Goal: Task Accomplishment & Management: Use online tool/utility

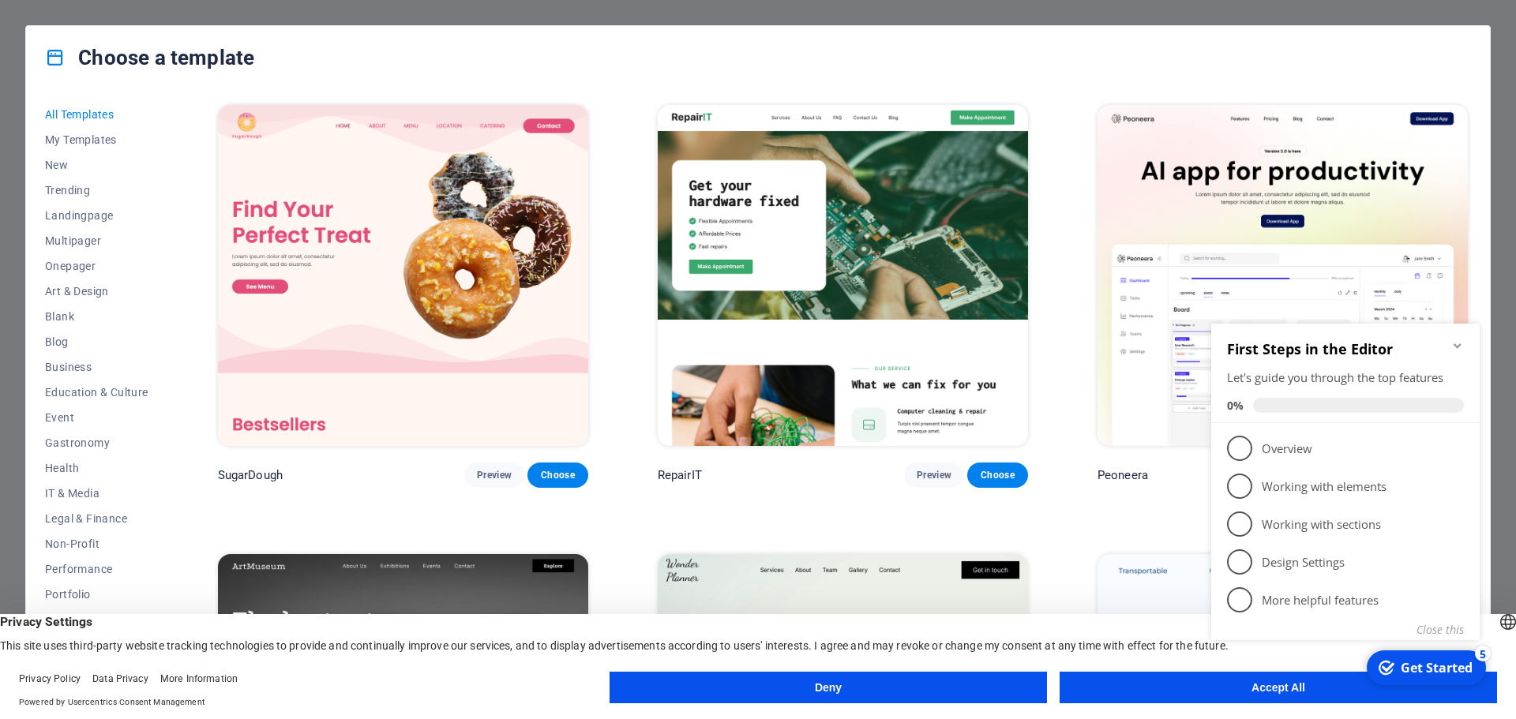
click at [1454, 340] on icon "Minimize checklist" at bounding box center [1457, 346] width 13 height 13
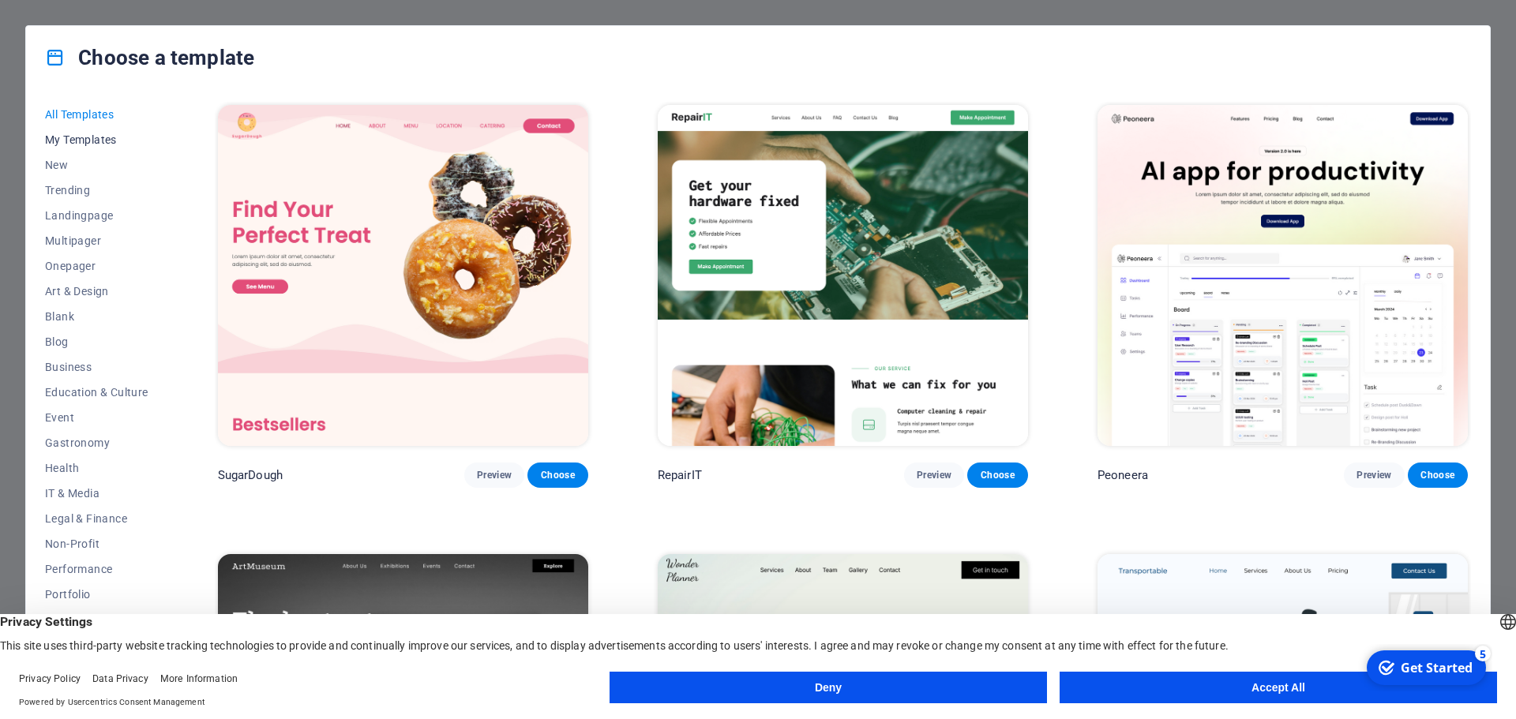
click at [79, 137] on span "My Templates" at bounding box center [96, 139] width 103 height 13
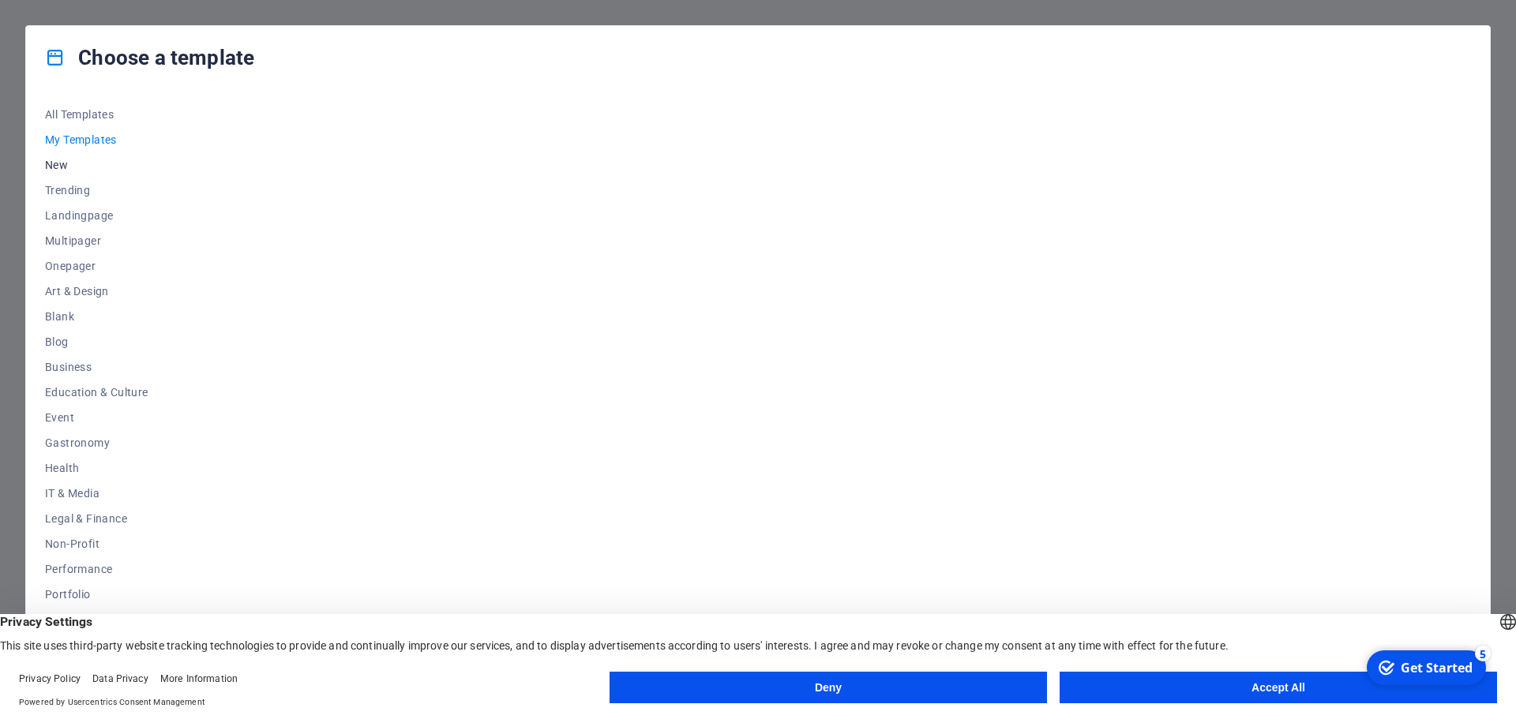
click at [58, 165] on span "New" at bounding box center [96, 165] width 103 height 13
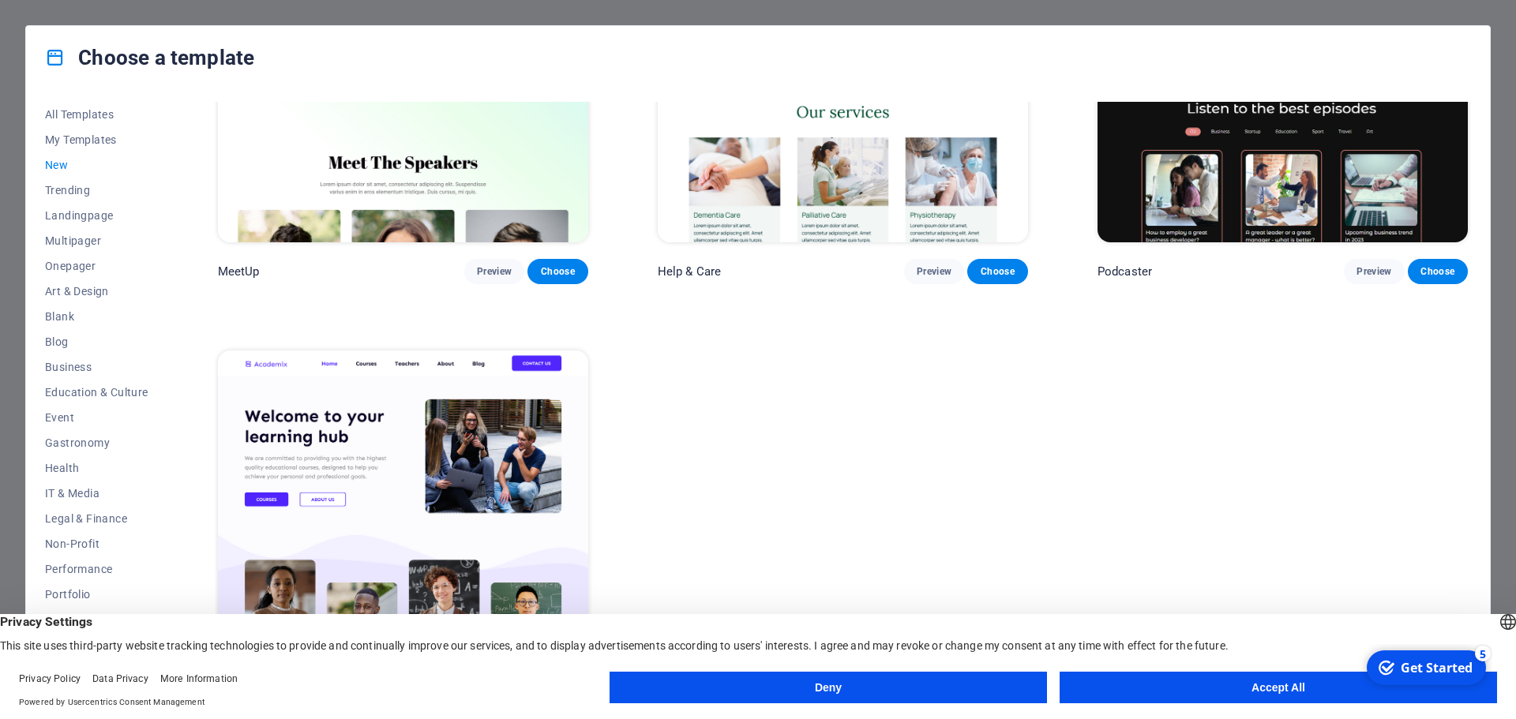
scroll to position [1603, 0]
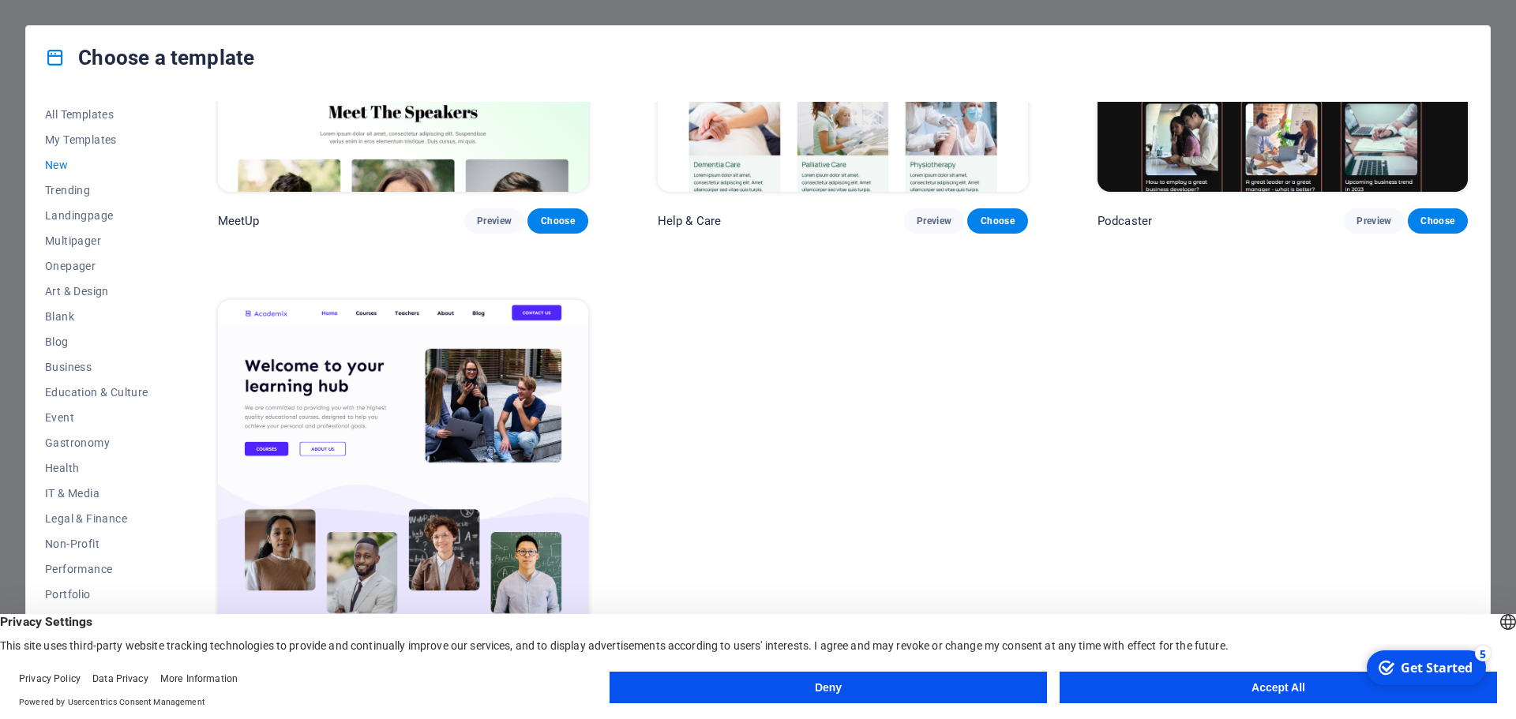
click at [1291, 693] on button "Accept All" at bounding box center [1278, 688] width 437 height 32
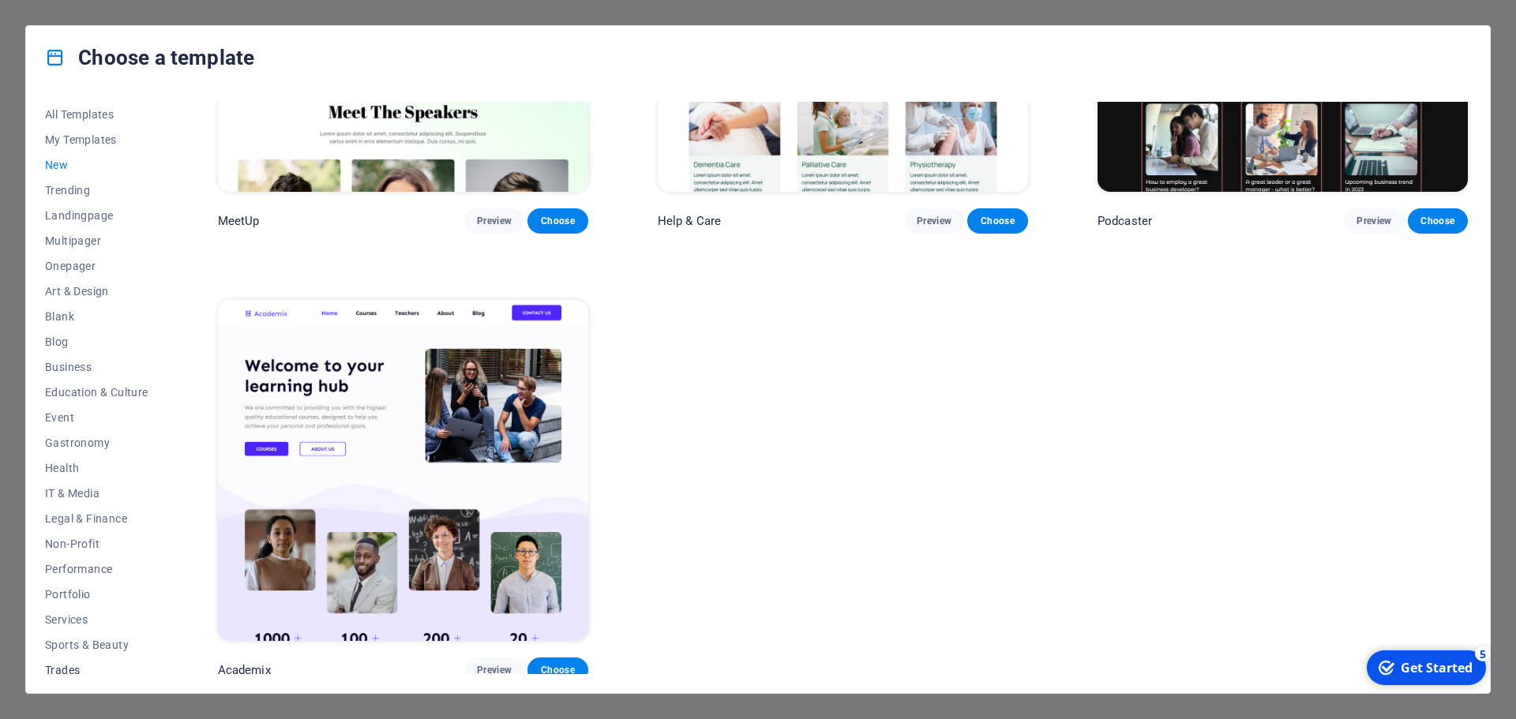
scroll to position [59, 0]
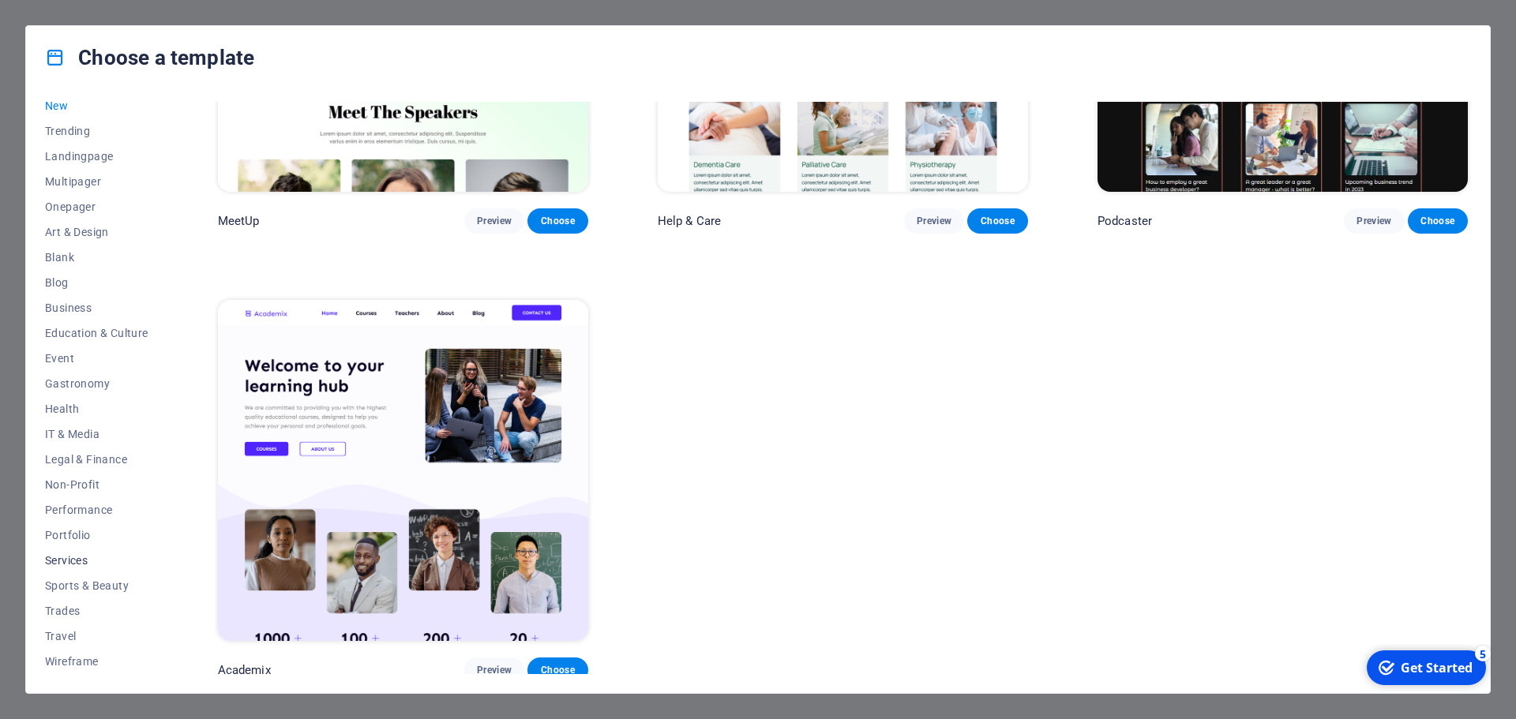
click at [82, 560] on span "Services" at bounding box center [96, 560] width 103 height 13
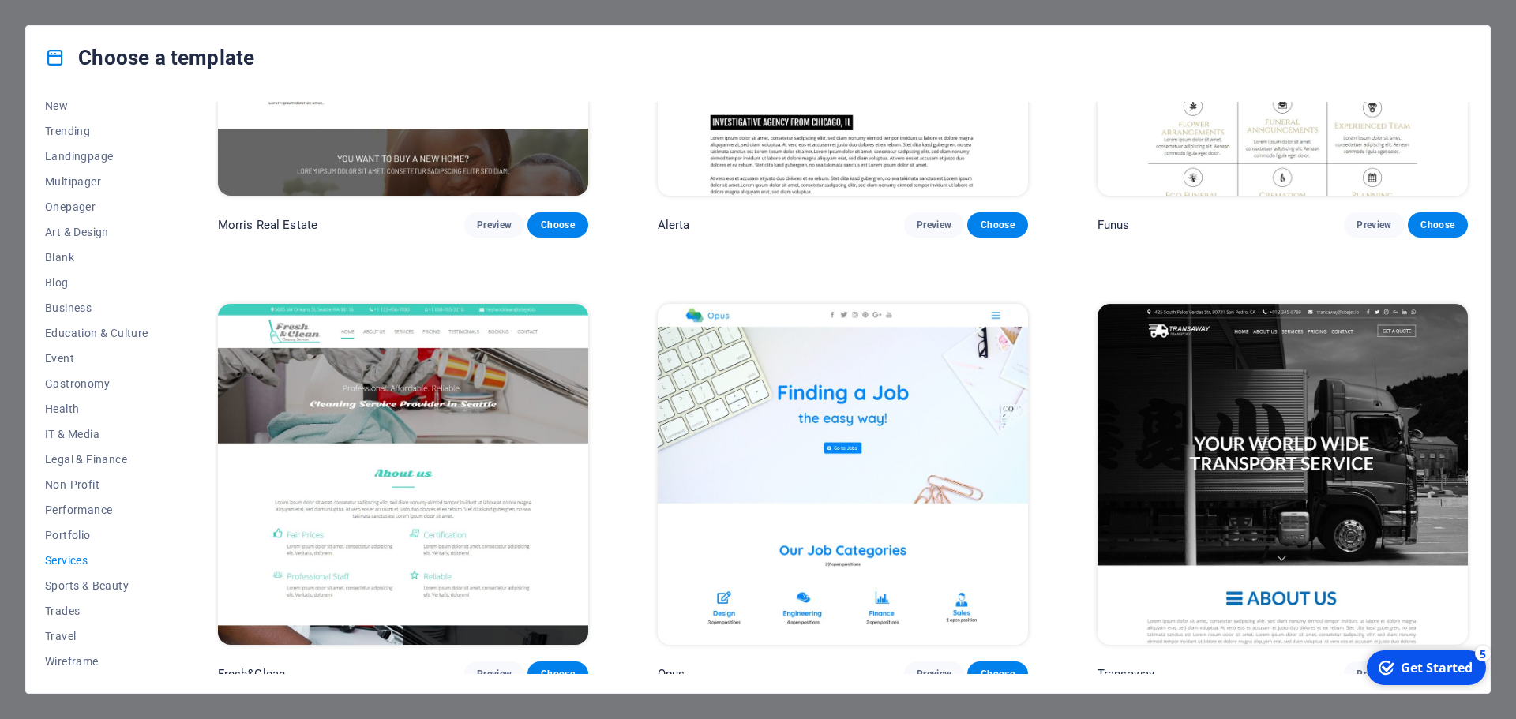
scroll to position [2077, 0]
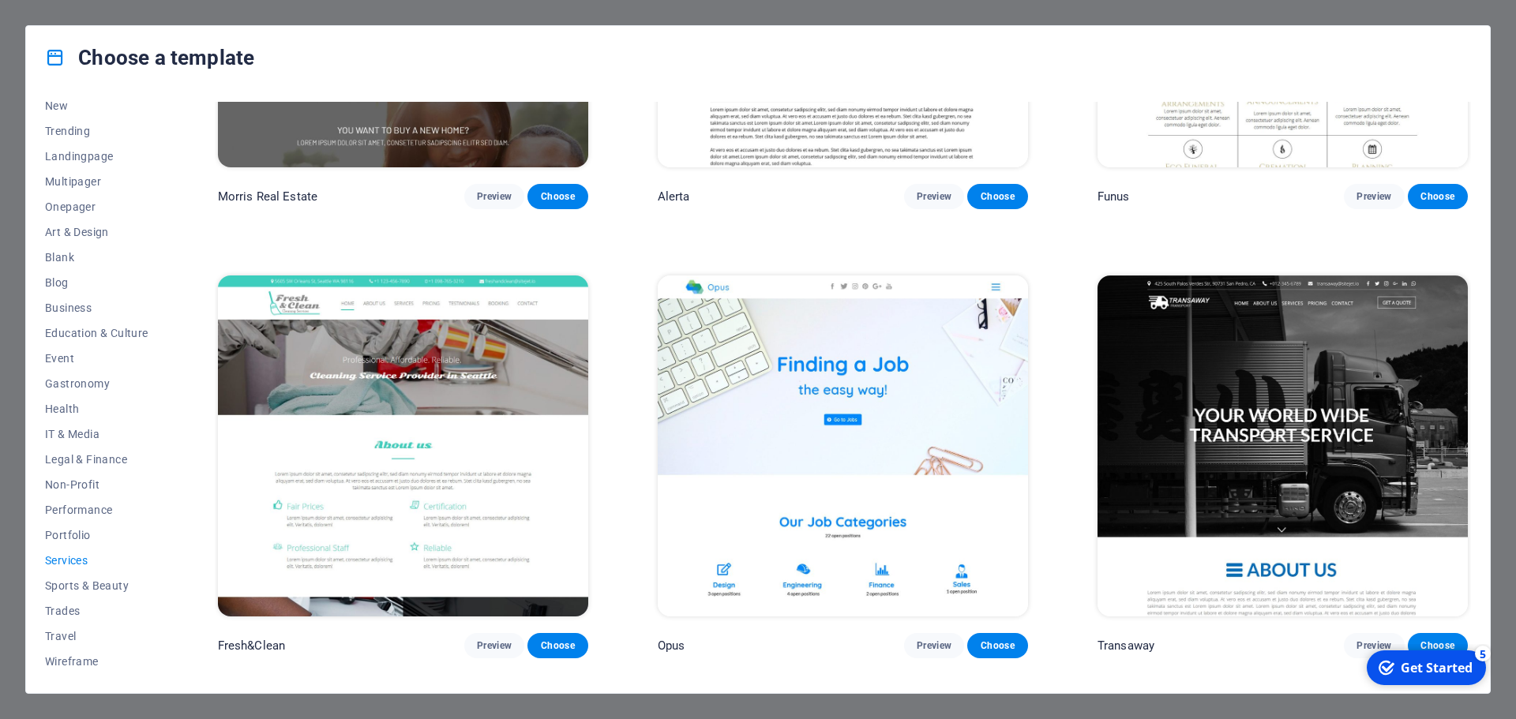
click at [843, 419] on img at bounding box center [843, 446] width 370 height 341
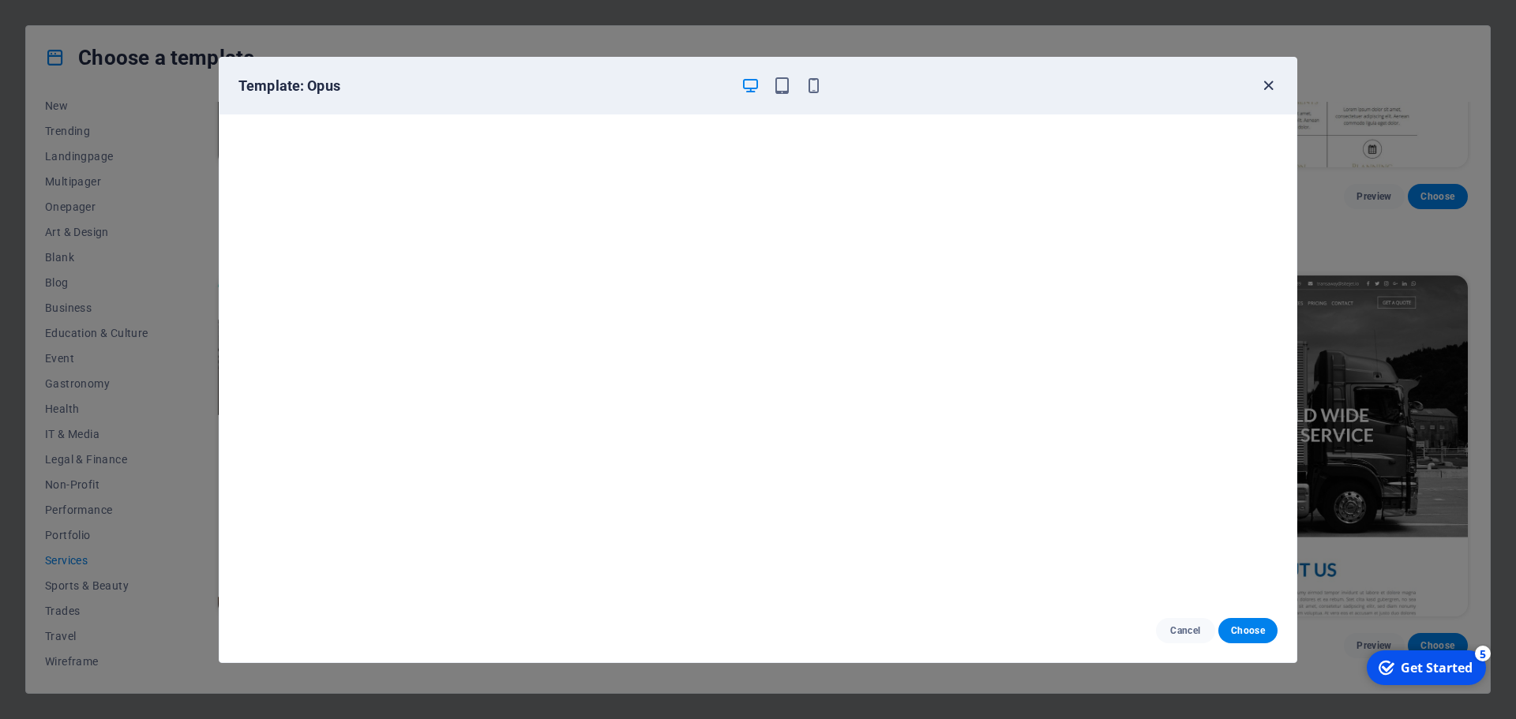
click at [1266, 83] on icon "button" at bounding box center [1269, 86] width 18 height 18
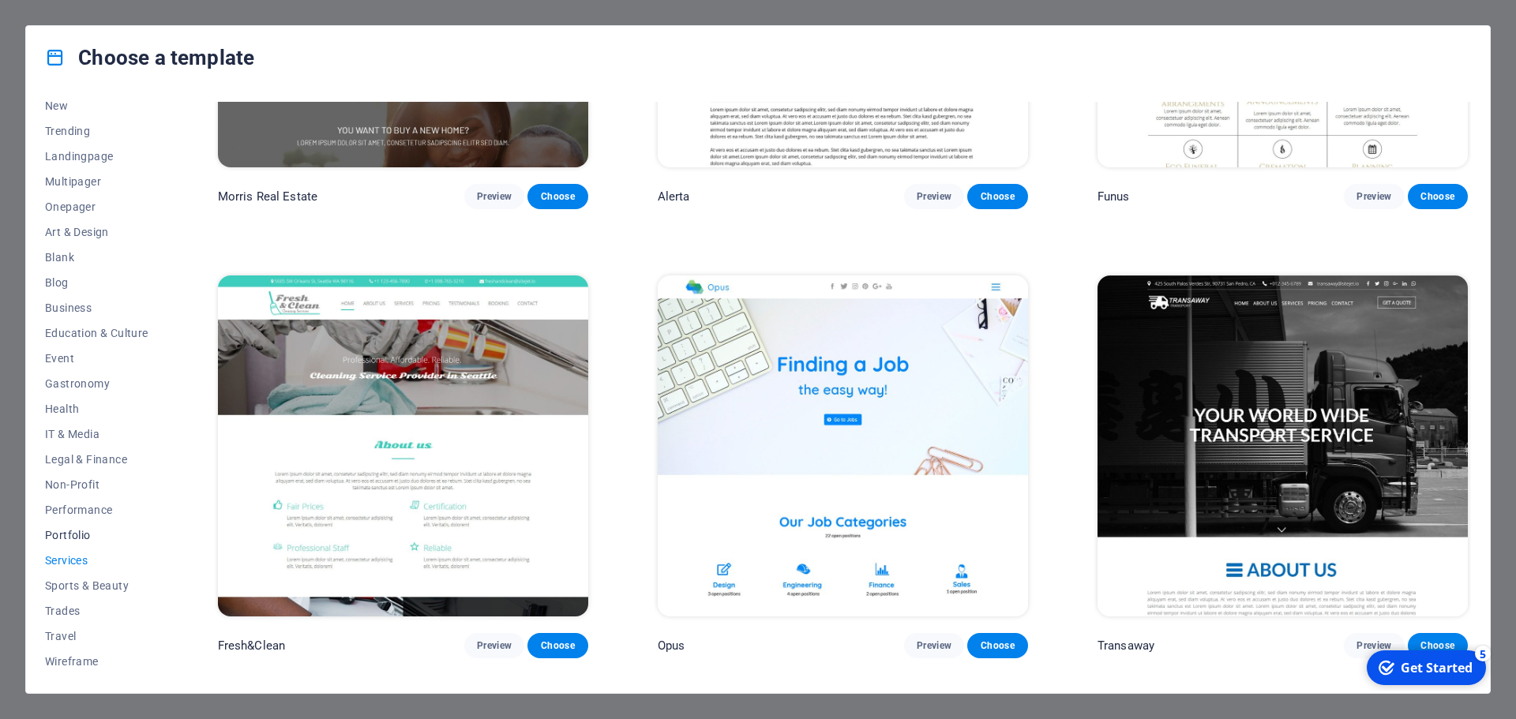
click at [85, 537] on span "Portfolio" at bounding box center [96, 535] width 103 height 13
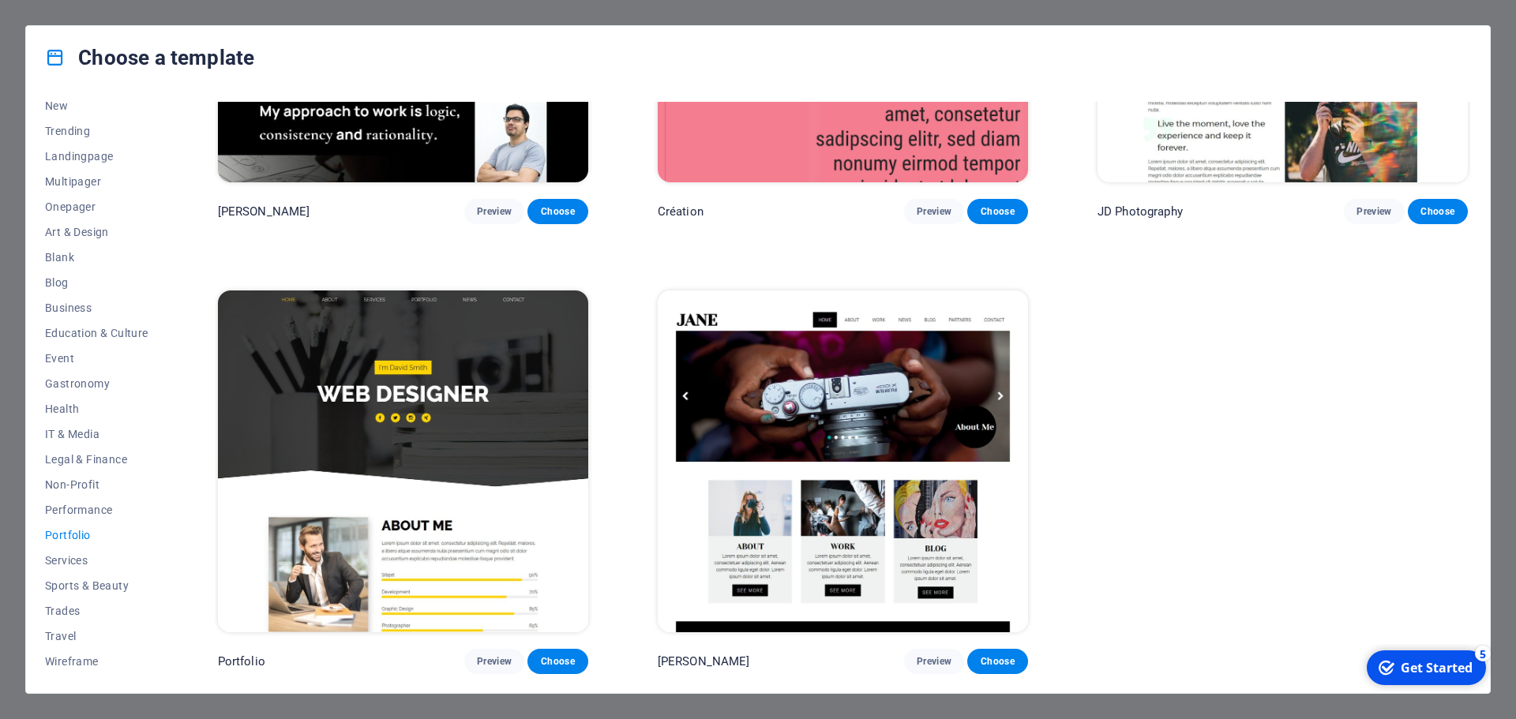
scroll to position [708, 0]
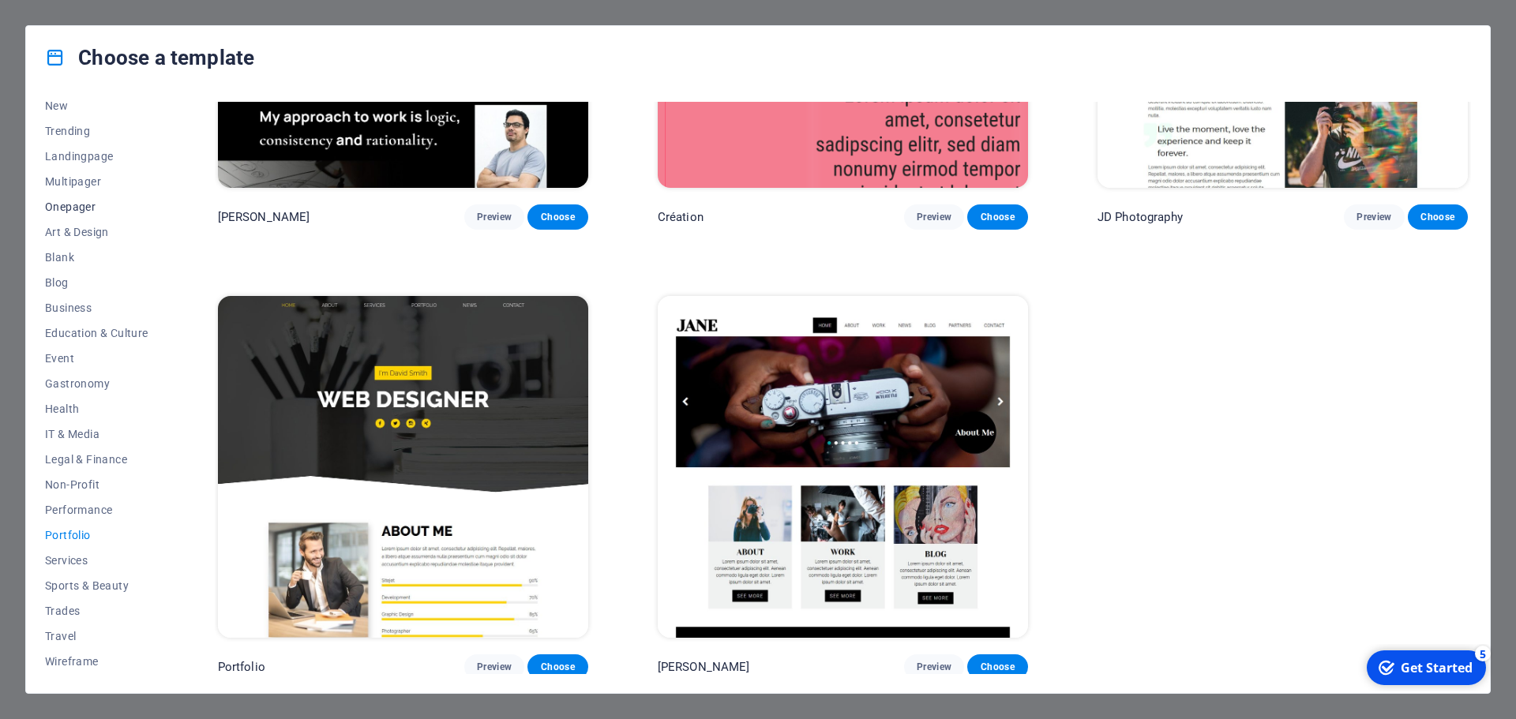
click at [95, 205] on span "Onepager" at bounding box center [96, 207] width 103 height 13
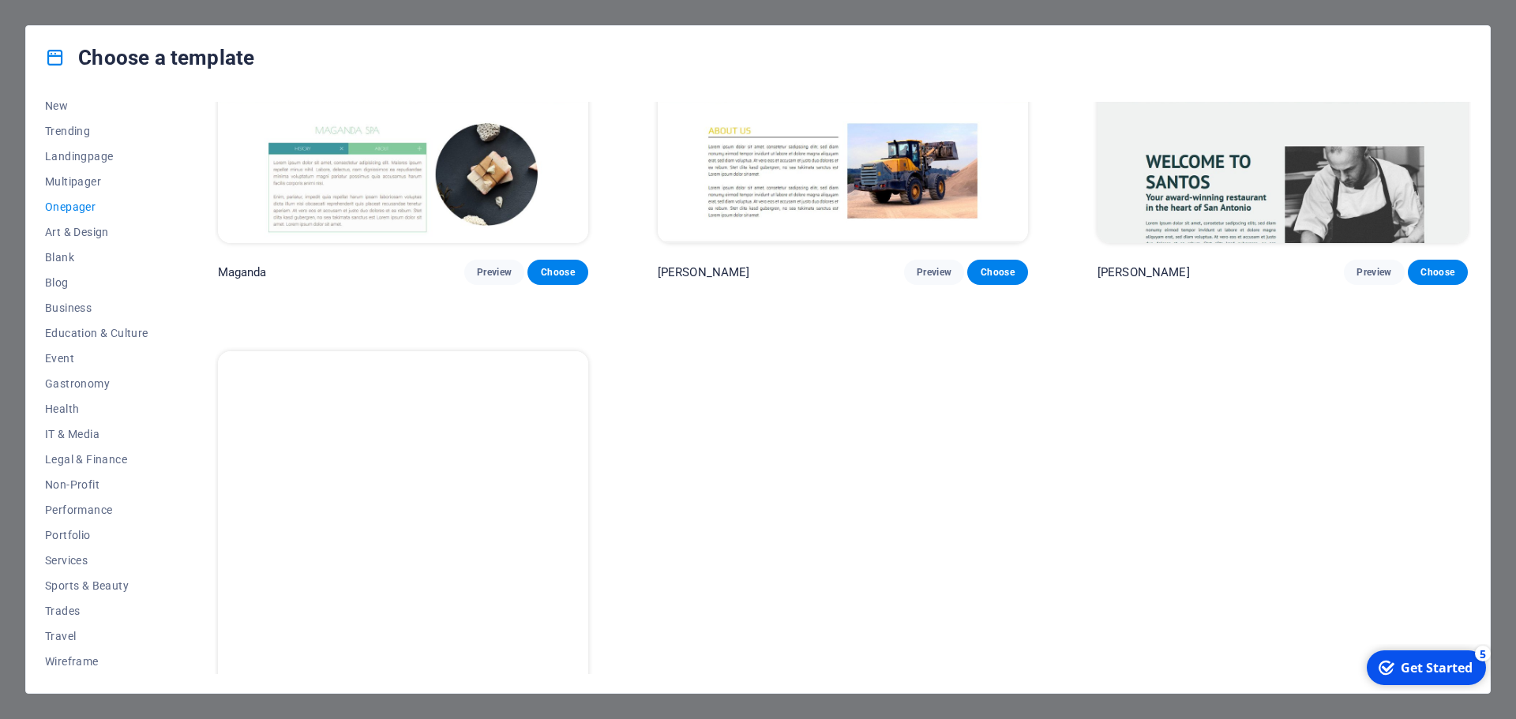
scroll to position [10110, 0]
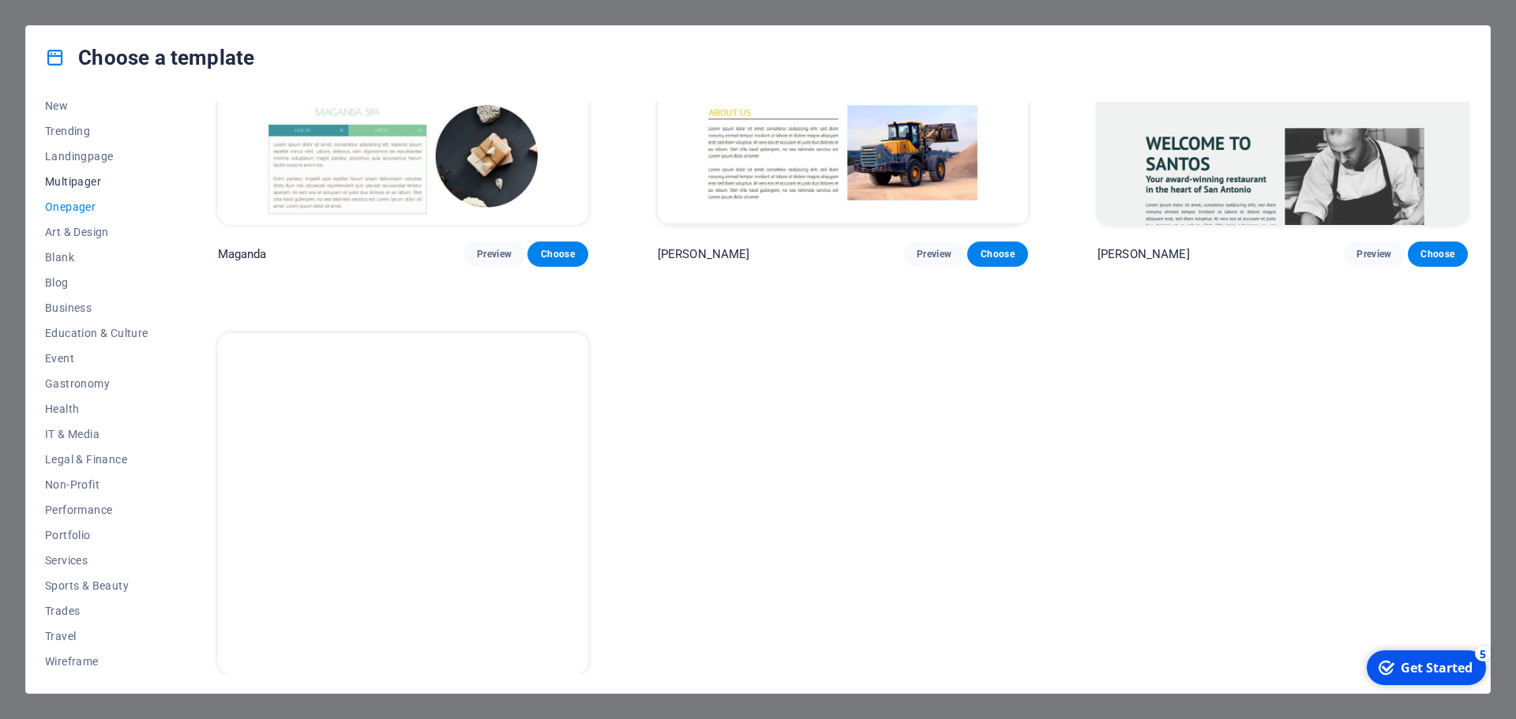
click at [98, 186] on span "Multipager" at bounding box center [96, 181] width 103 height 13
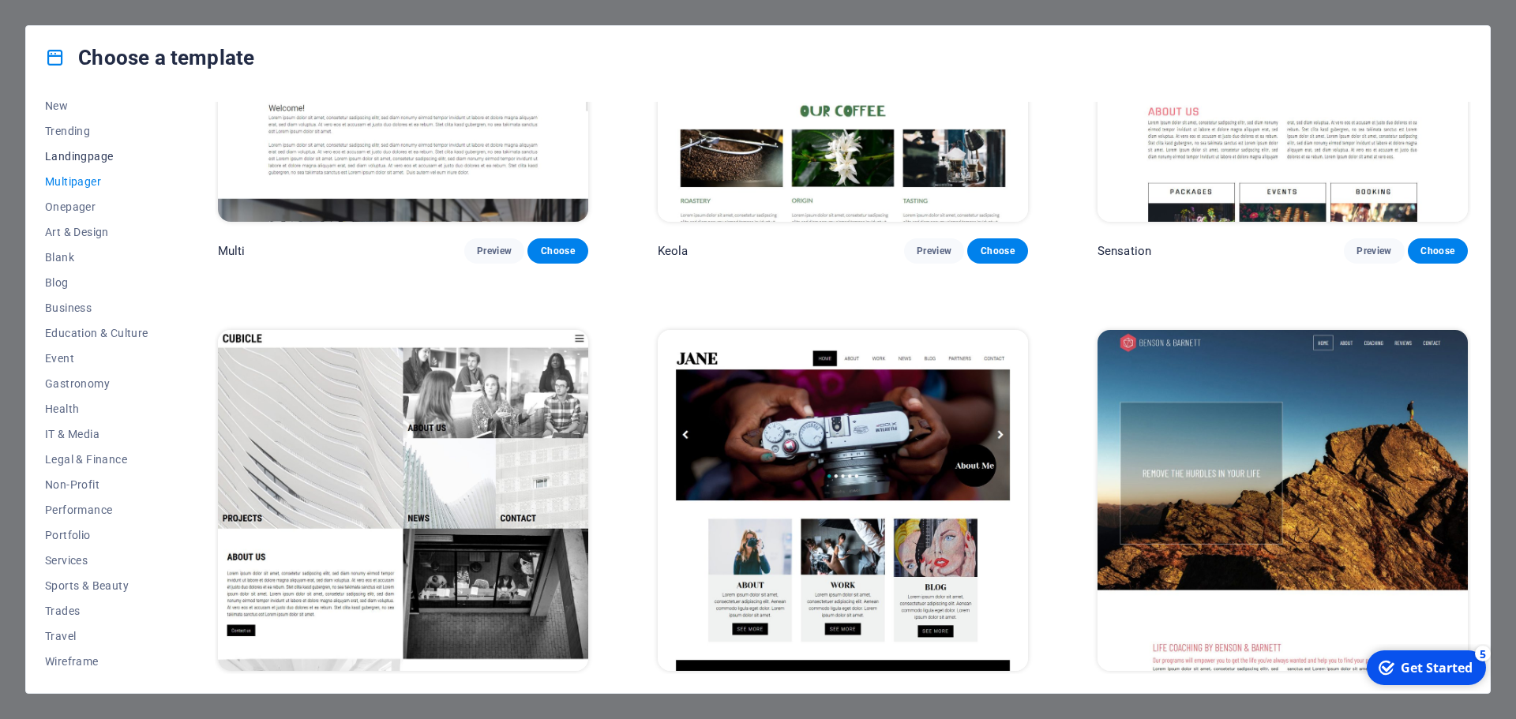
click at [87, 159] on span "Landingpage" at bounding box center [96, 156] width 103 height 13
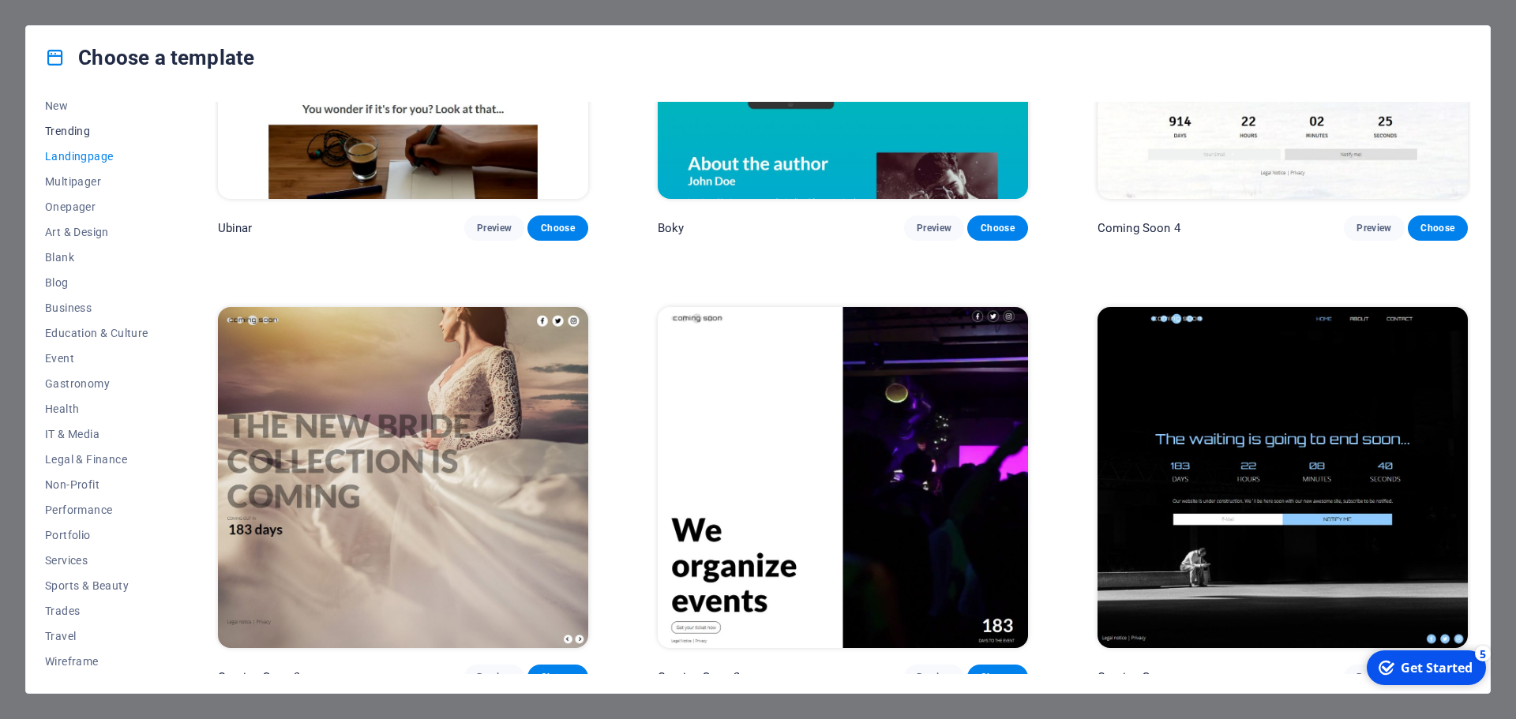
click at [80, 137] on span "Trending" at bounding box center [96, 131] width 103 height 13
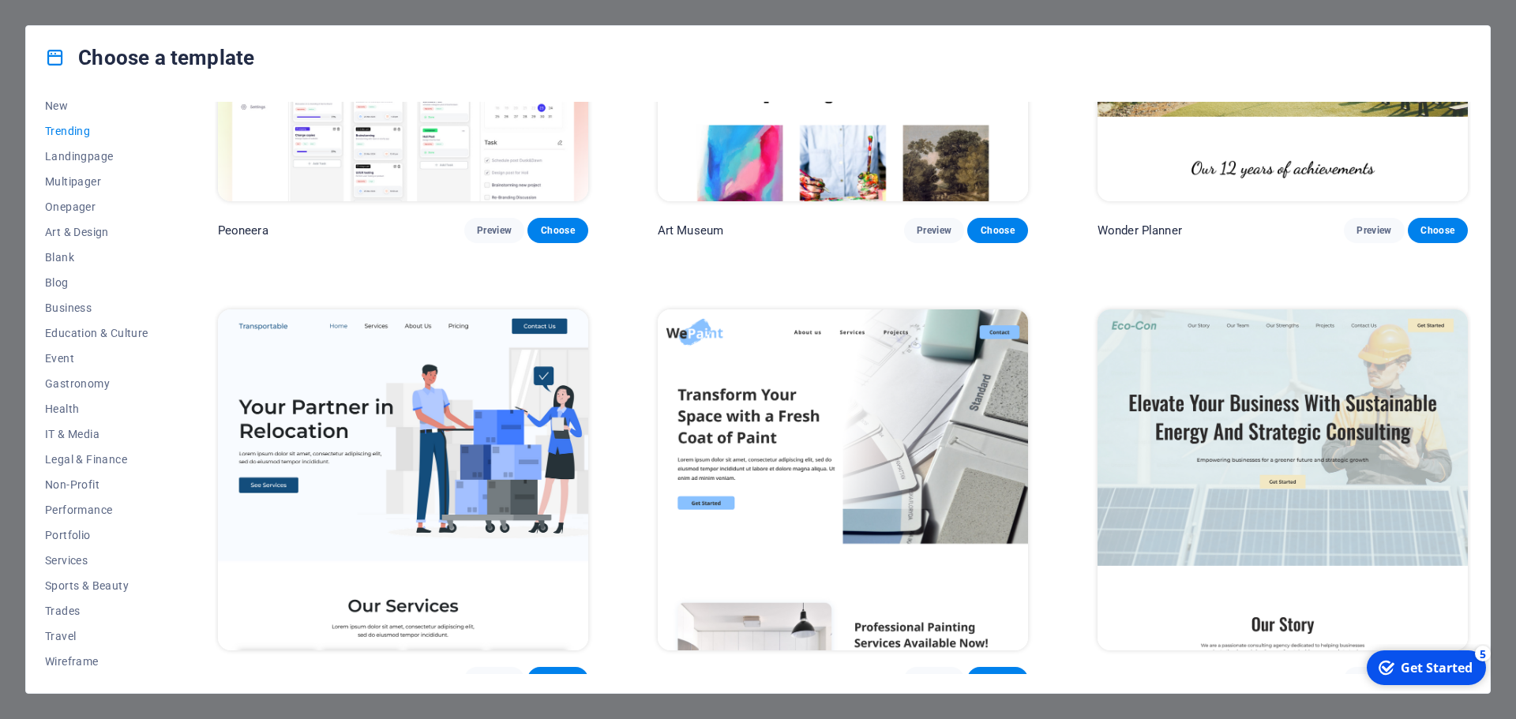
scroll to position [235, 0]
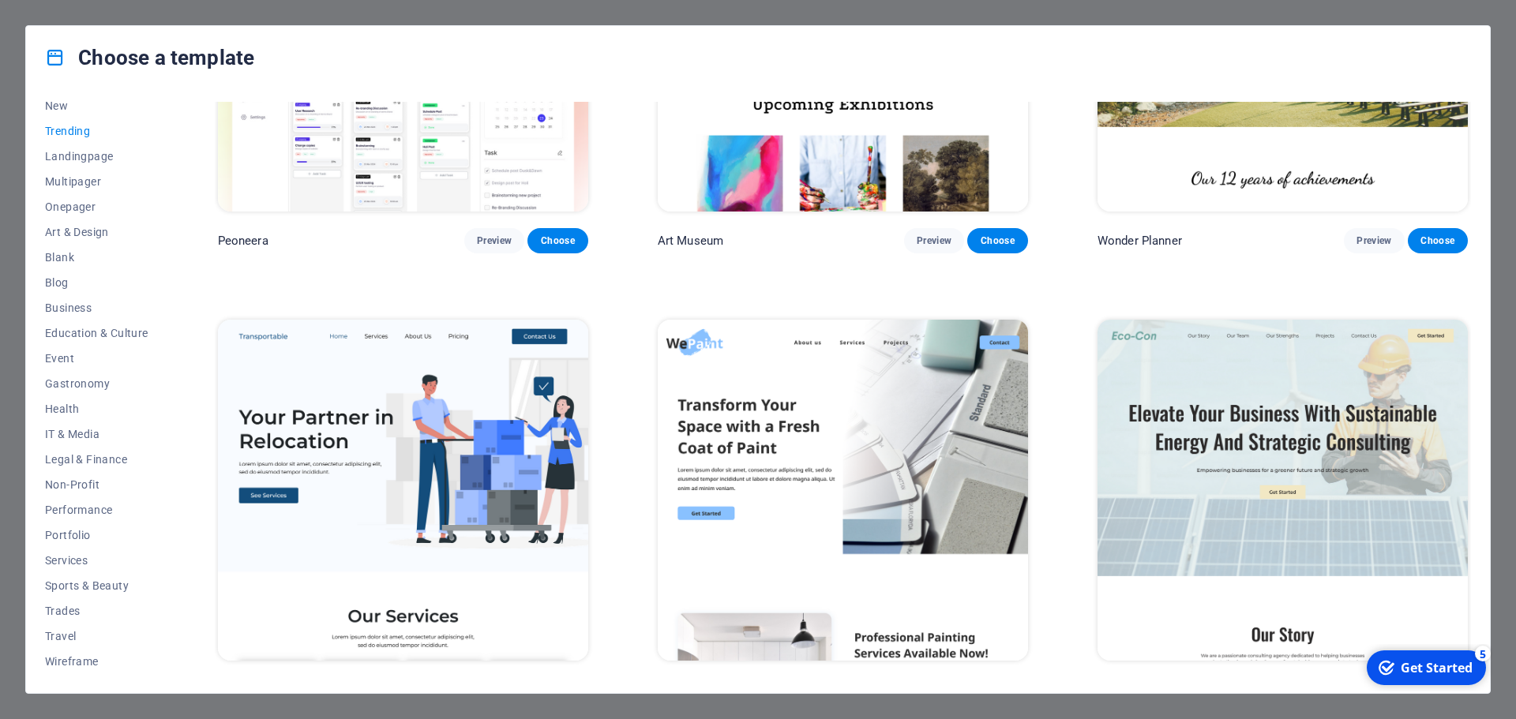
click at [406, 448] on img at bounding box center [403, 490] width 370 height 341
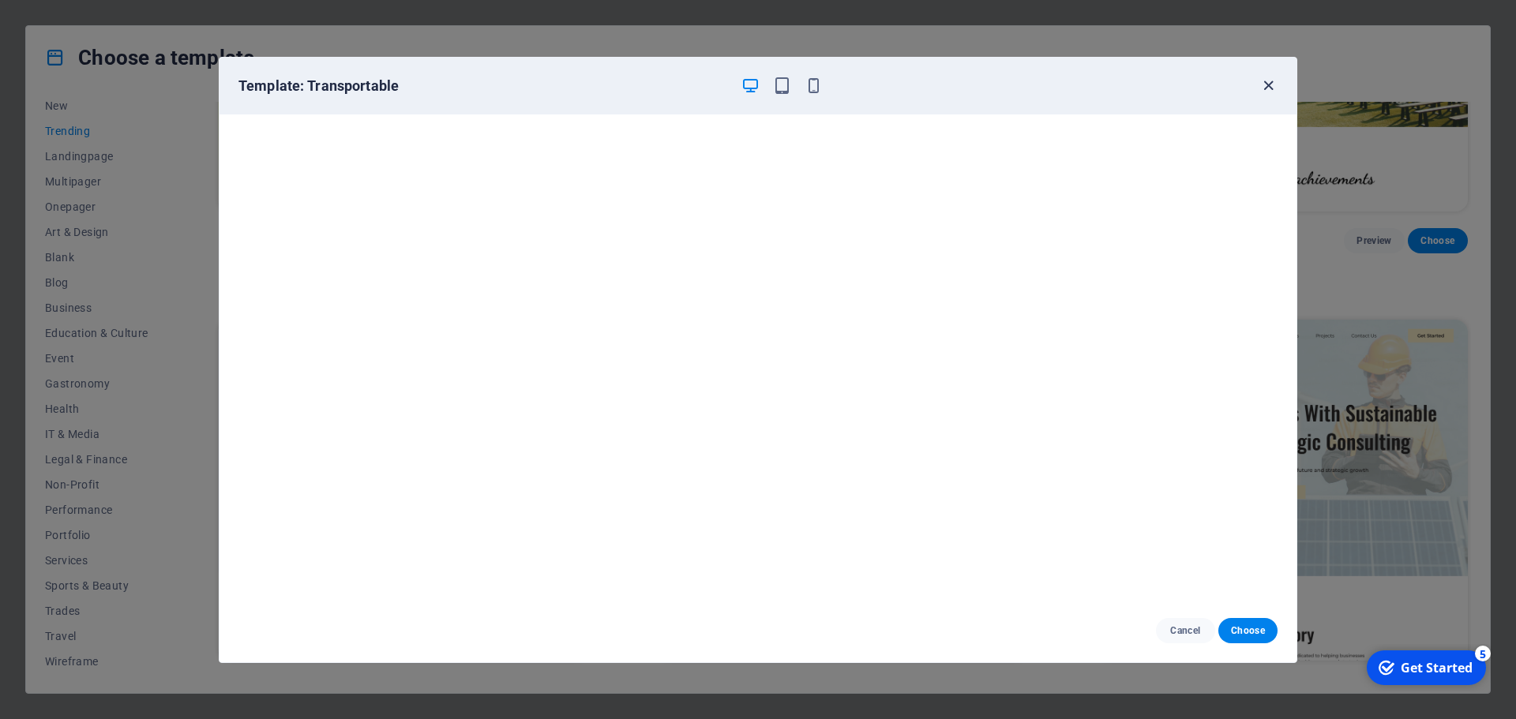
click at [1264, 86] on icon "button" at bounding box center [1269, 86] width 18 height 18
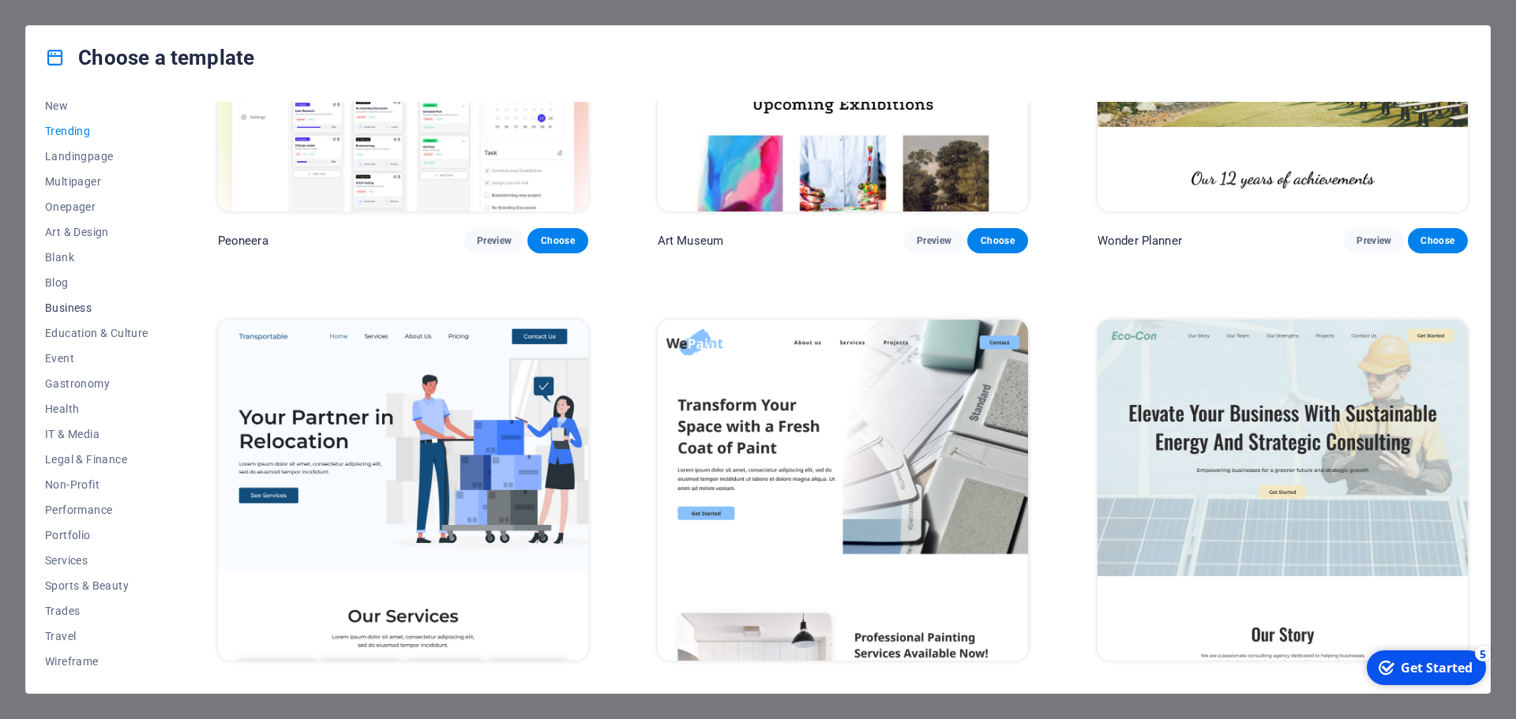
click at [82, 307] on span "Business" at bounding box center [96, 308] width 103 height 13
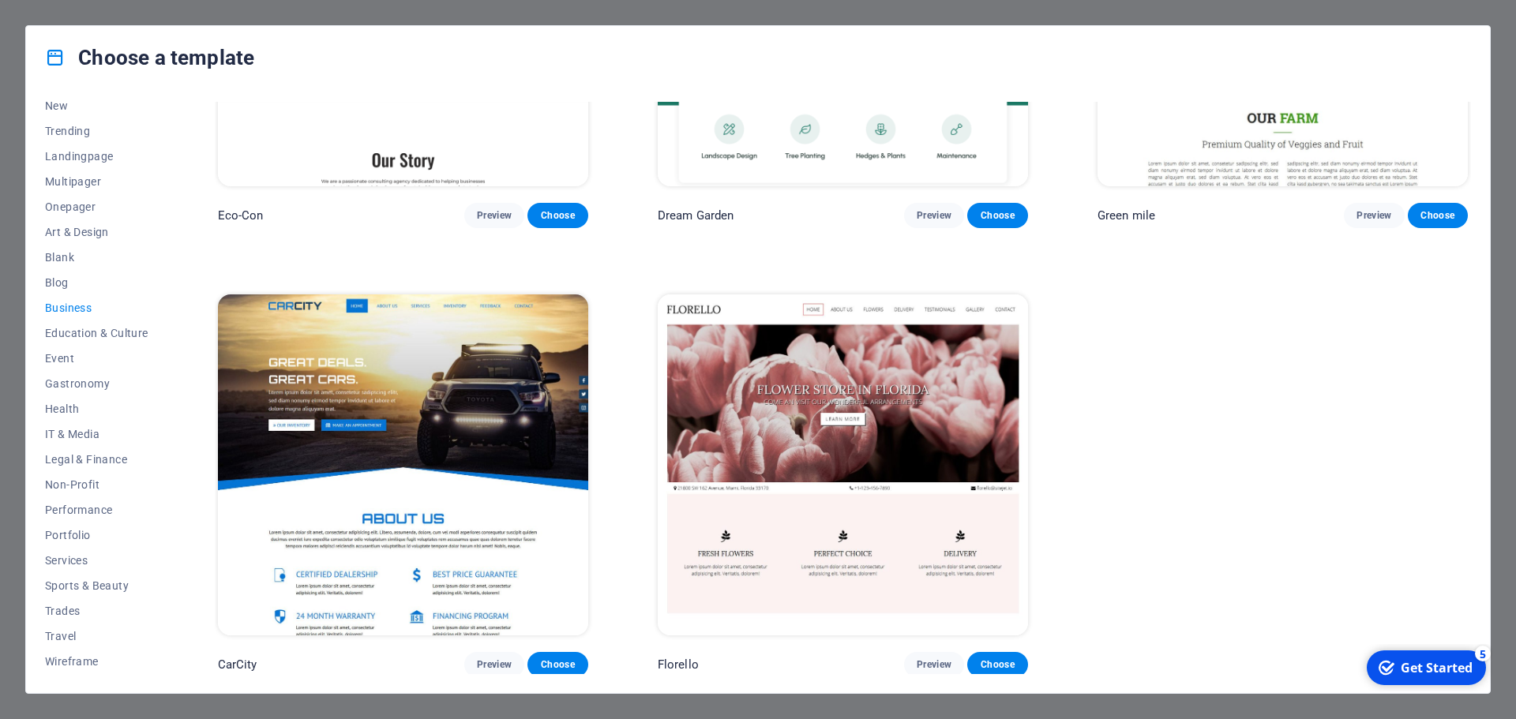
scroll to position [0, 0]
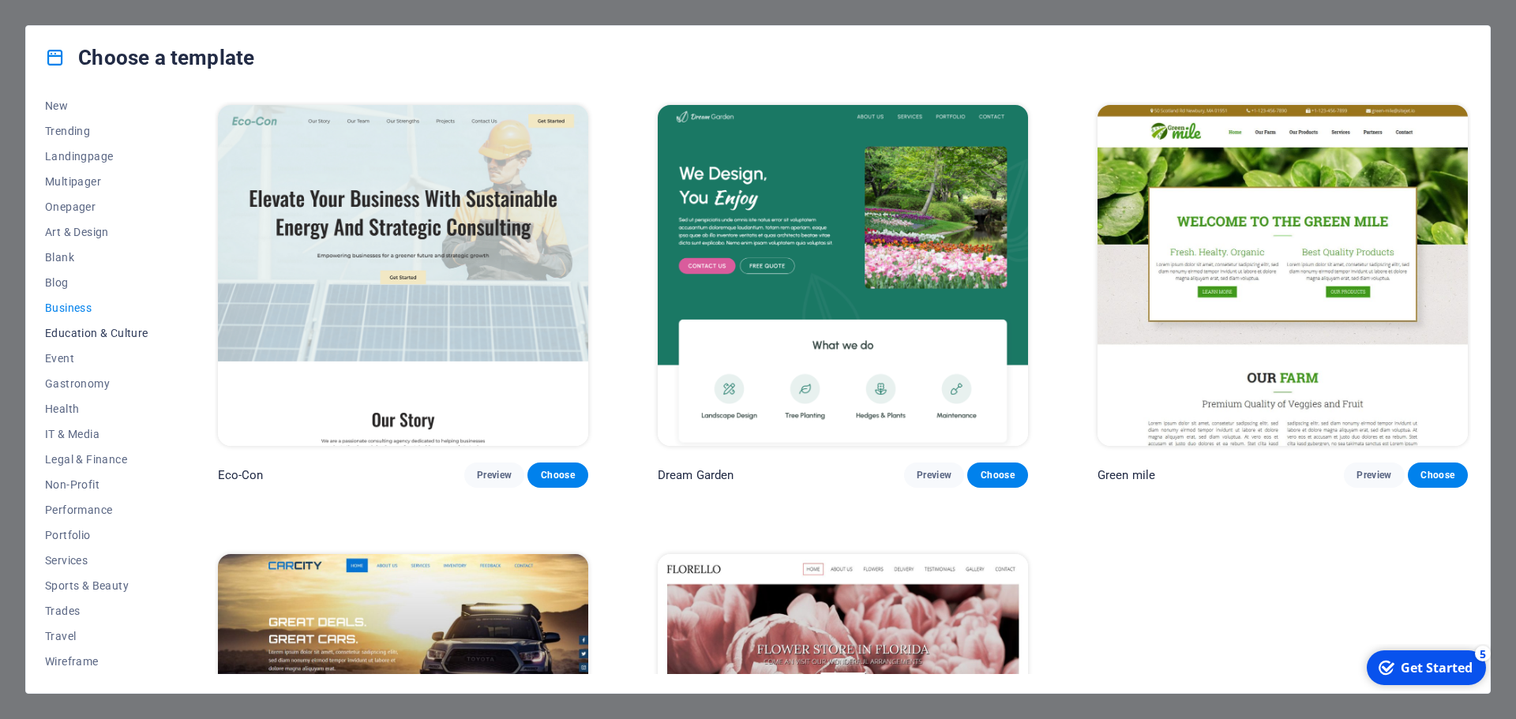
click at [70, 335] on span "Education & Culture" at bounding box center [96, 333] width 103 height 13
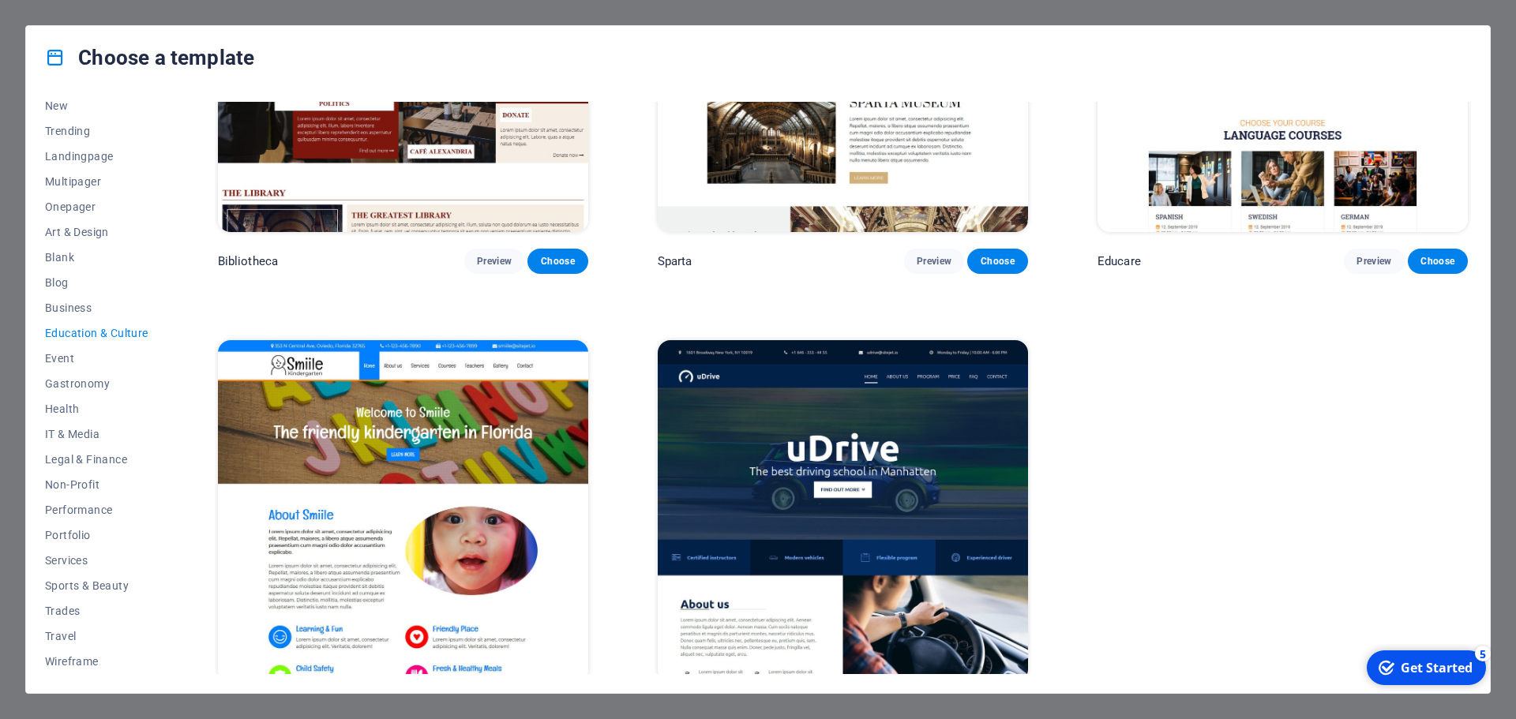
scroll to position [708, 0]
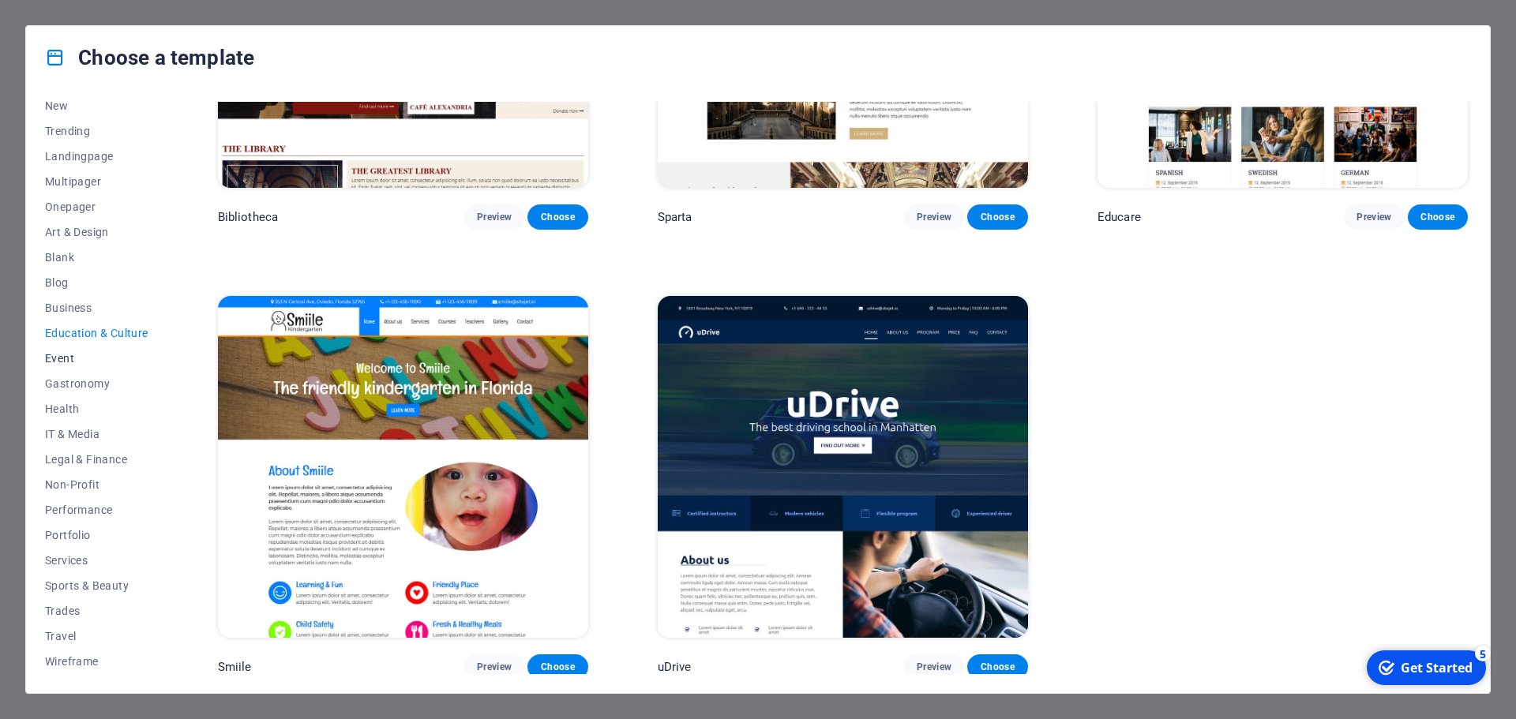
click at [94, 352] on span "Event" at bounding box center [96, 358] width 103 height 13
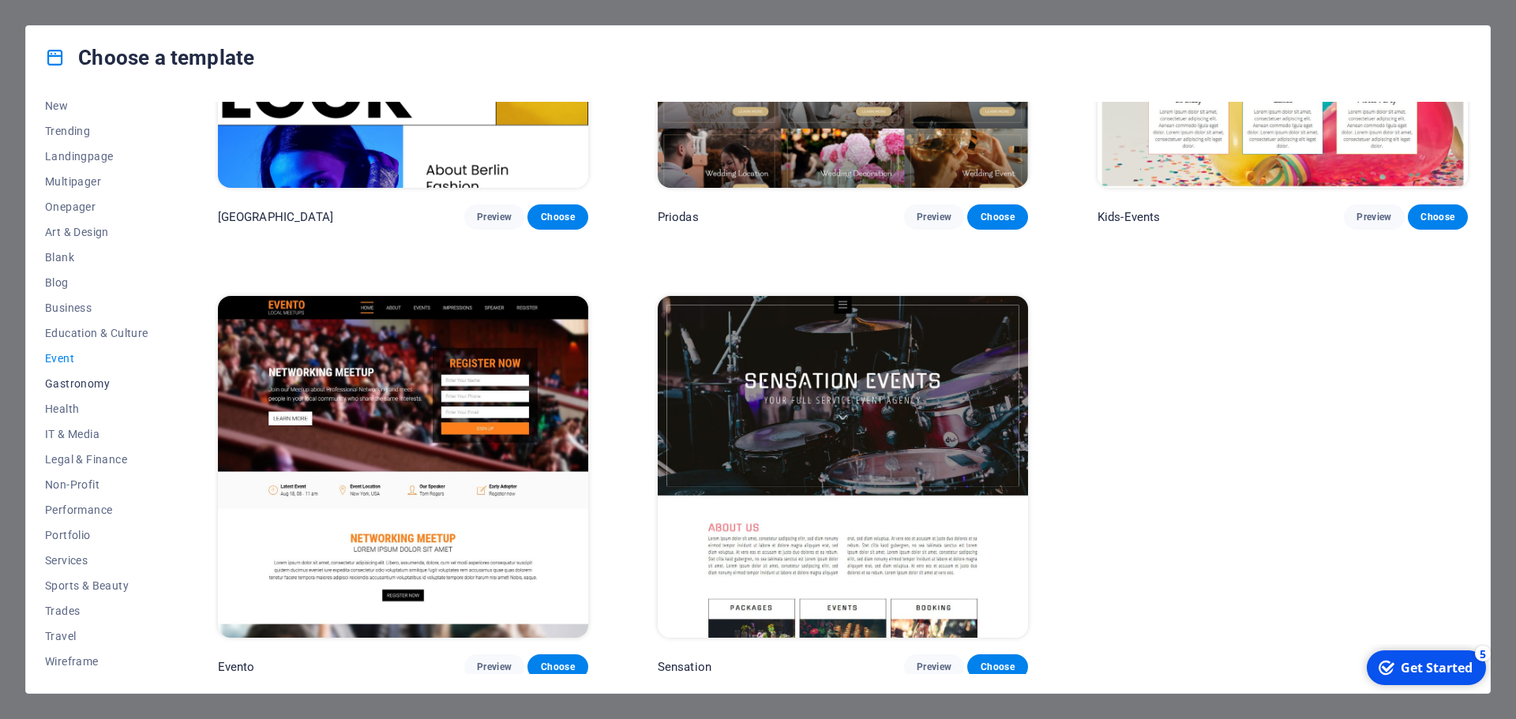
click at [73, 389] on span "Gastronomy" at bounding box center [96, 383] width 103 height 13
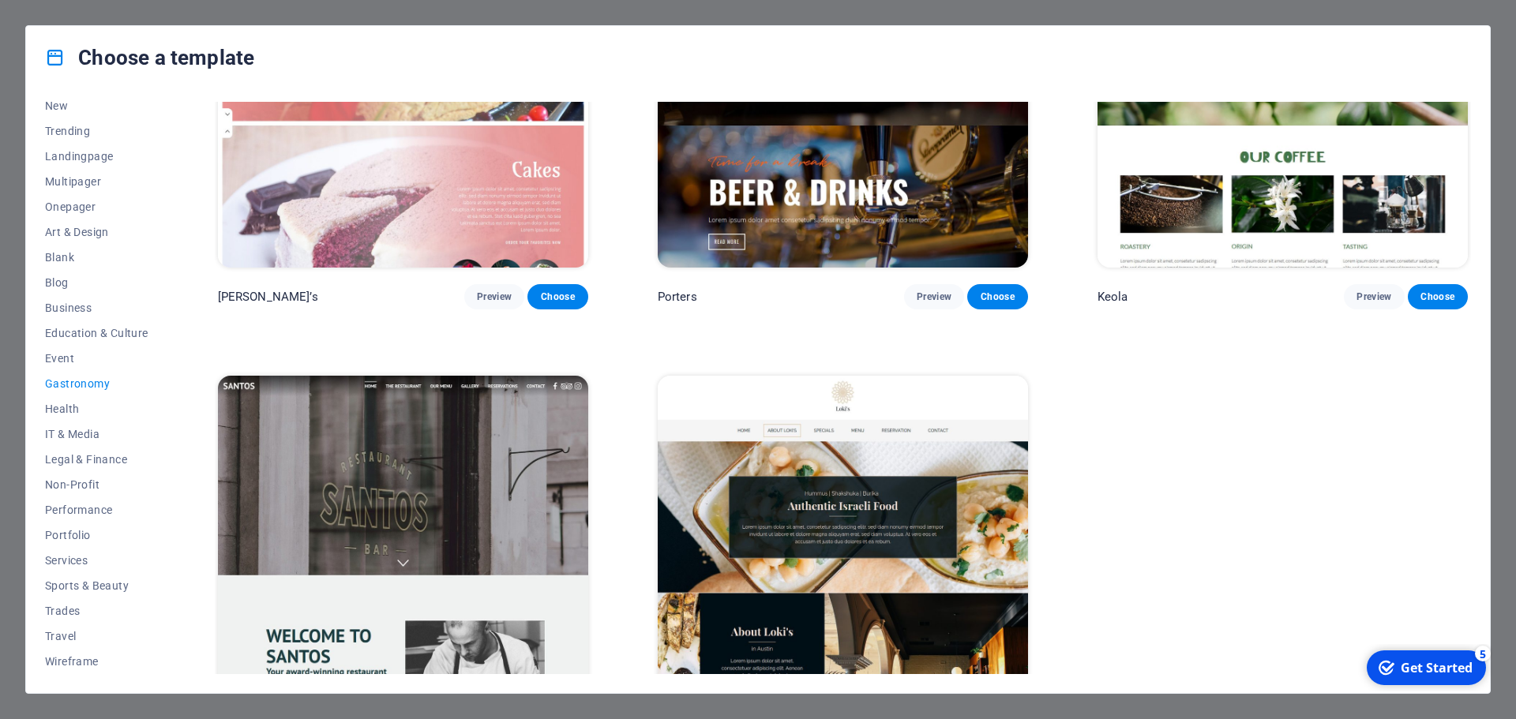
scroll to position [2051, 0]
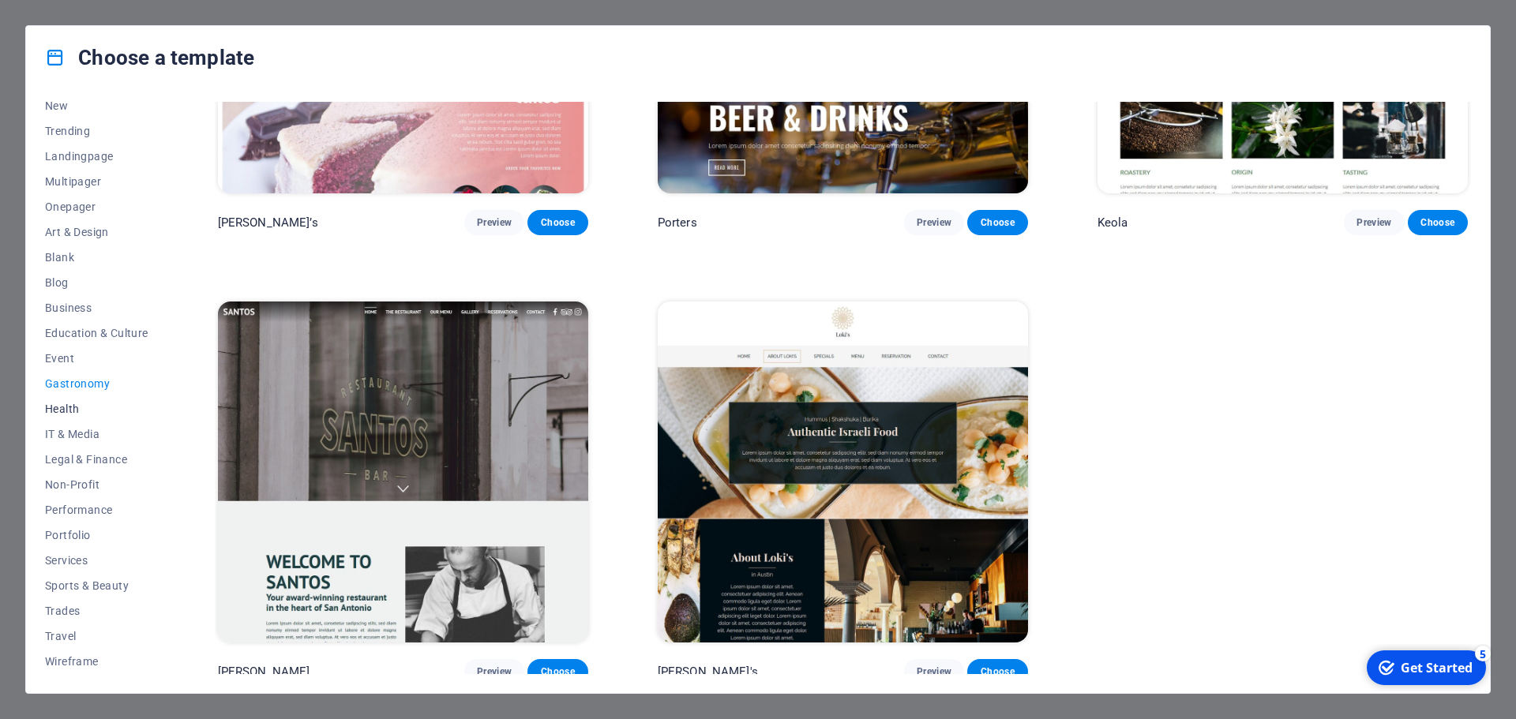
click at [101, 402] on button "Health" at bounding box center [96, 408] width 103 height 25
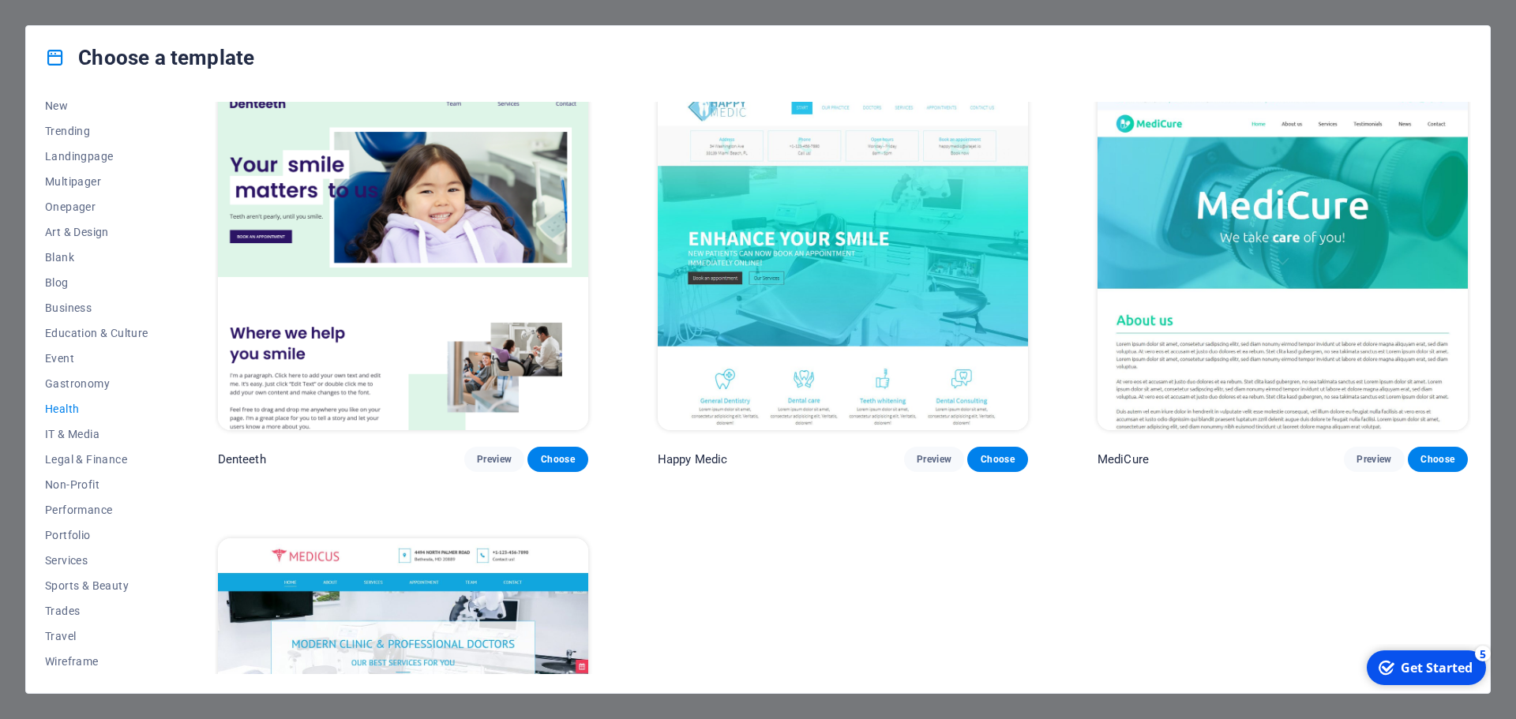
scroll to position [708, 0]
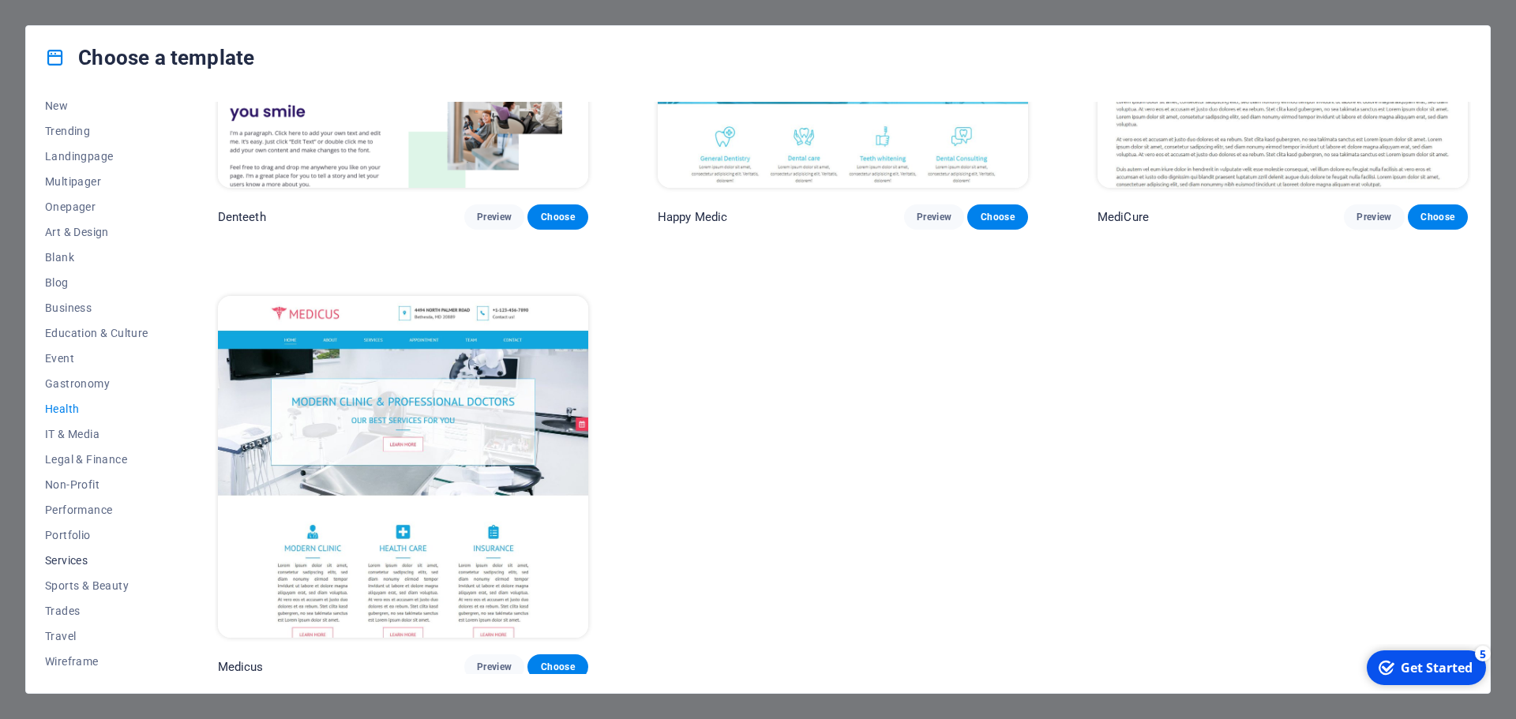
click at [87, 561] on span "Services" at bounding box center [96, 560] width 103 height 13
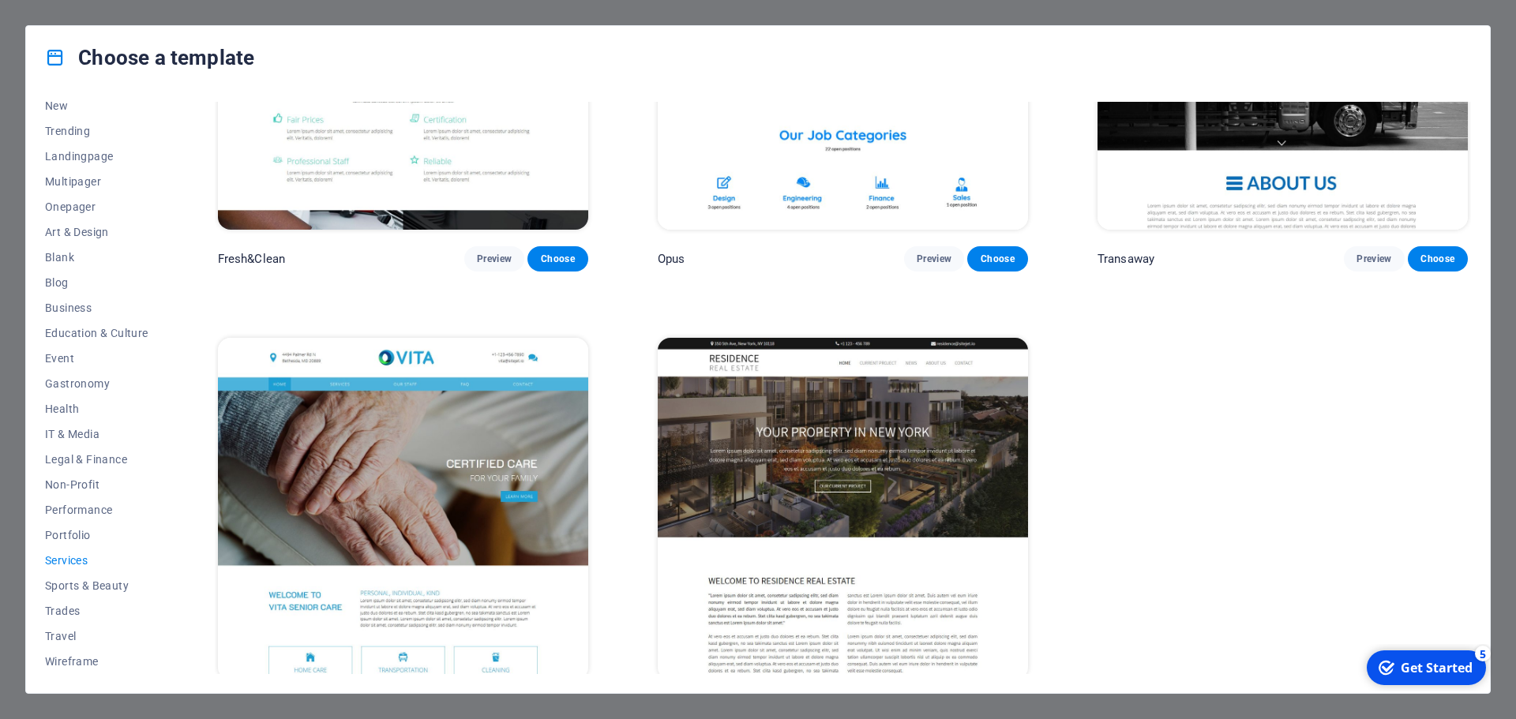
scroll to position [2499, 0]
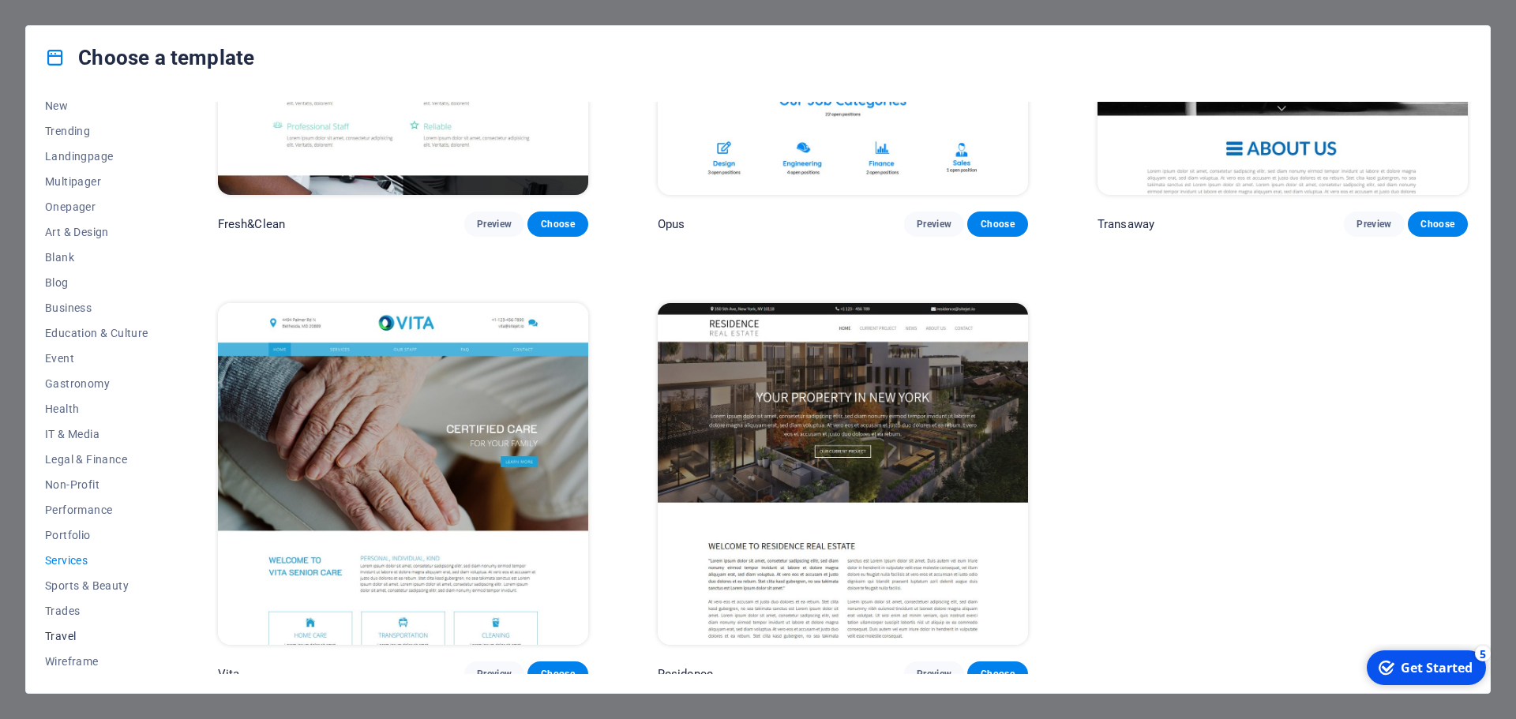
click at [73, 633] on span "Travel" at bounding box center [96, 636] width 103 height 13
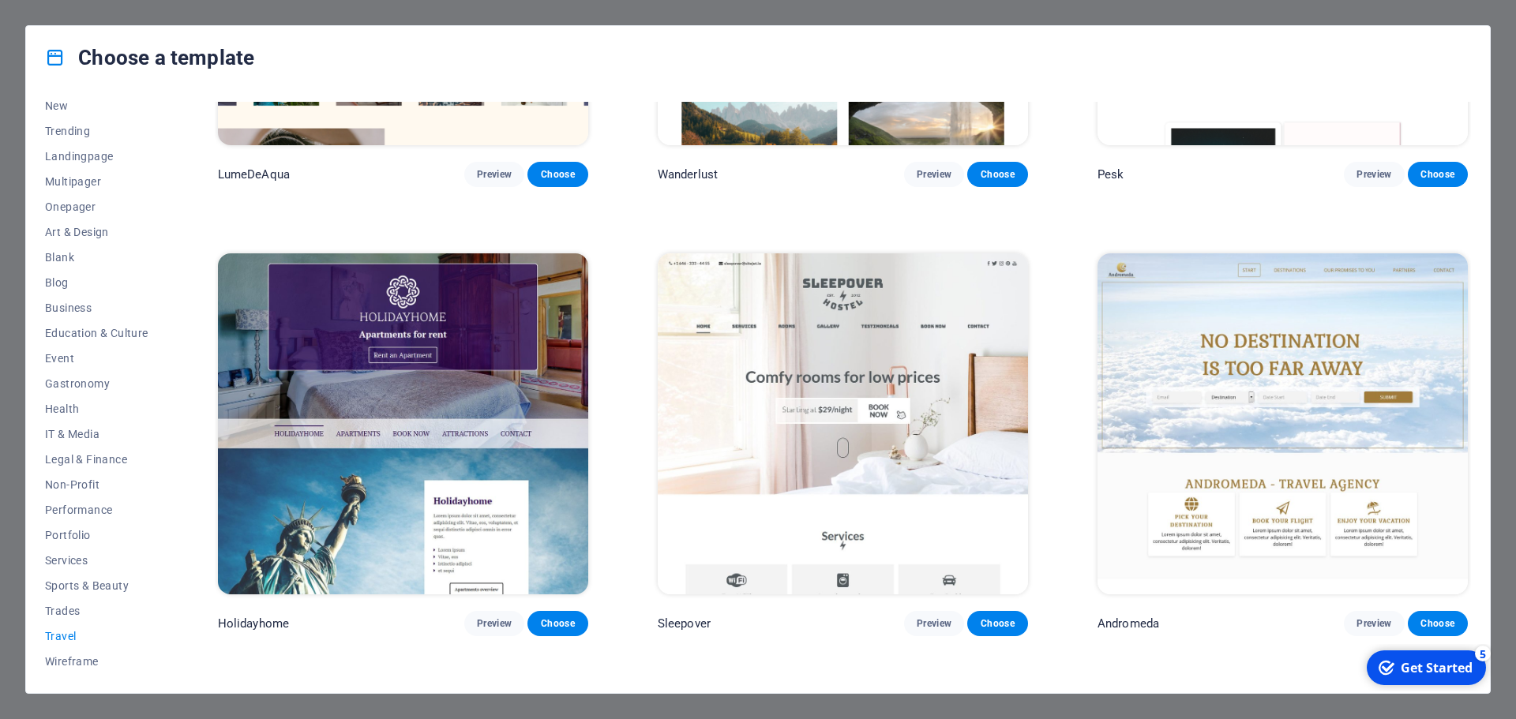
scroll to position [155, 0]
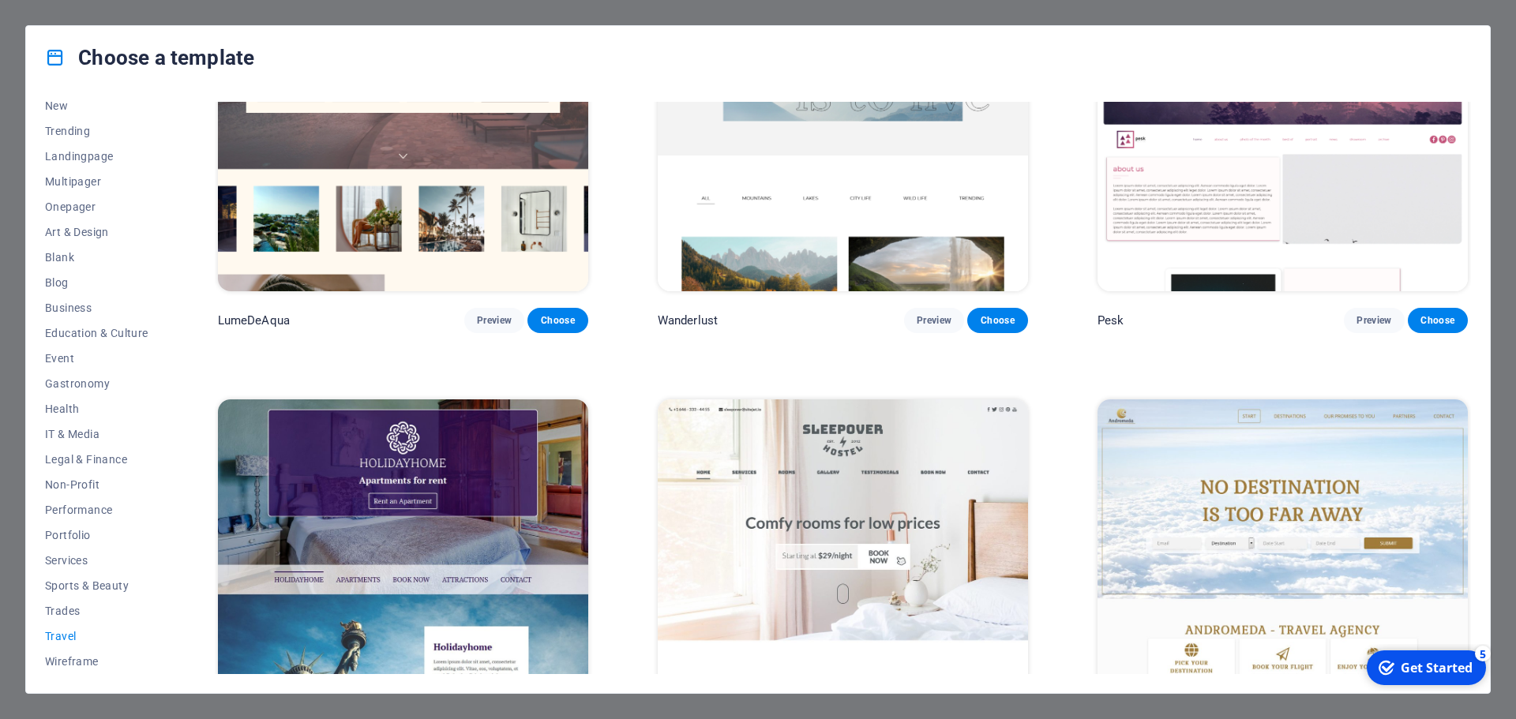
click at [563, 12] on div "Choose a template All Templates My Templates New Trending Landingpage Multipage…" at bounding box center [758, 359] width 1516 height 719
